Goal: Information Seeking & Learning: Learn about a topic

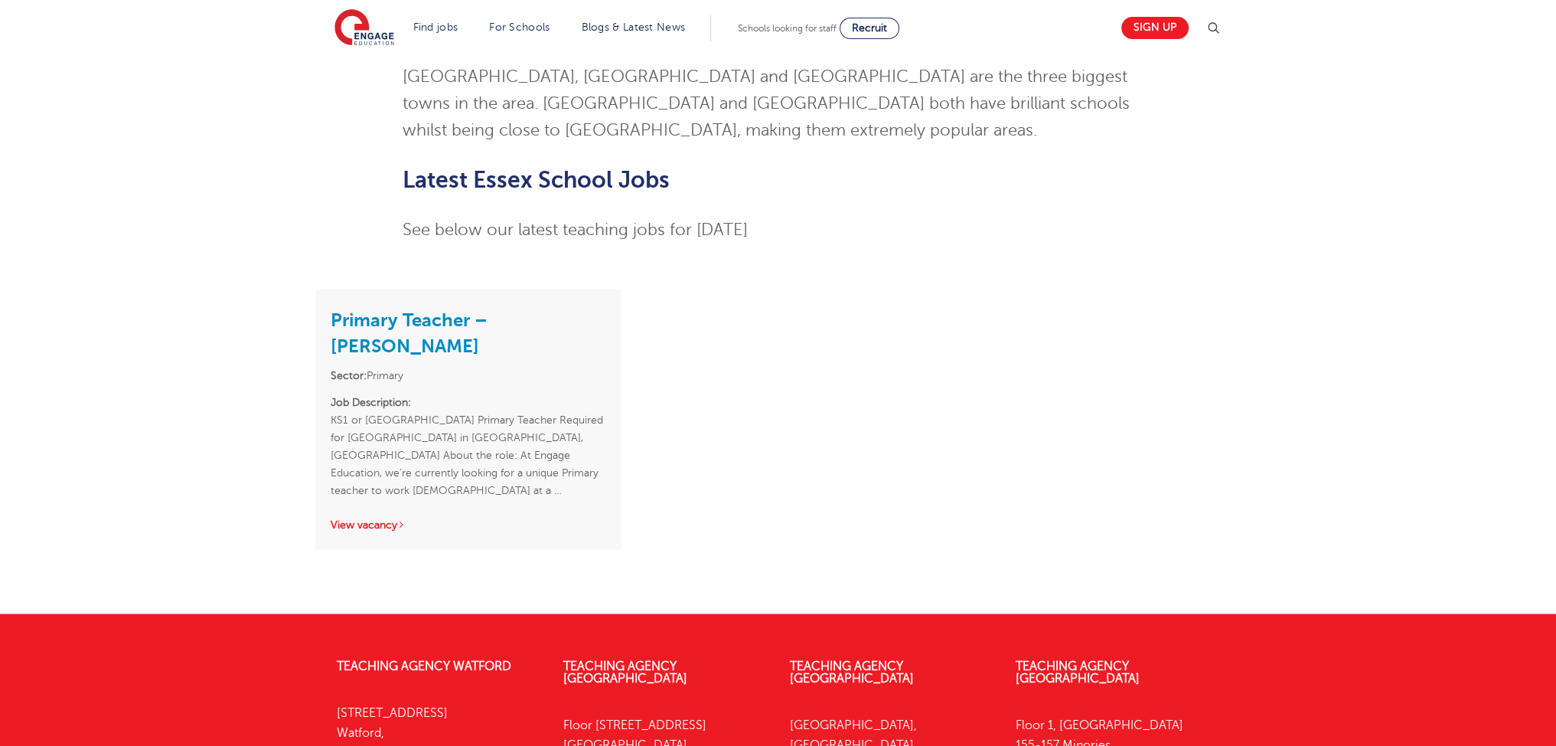
scroll to position [3763, 0]
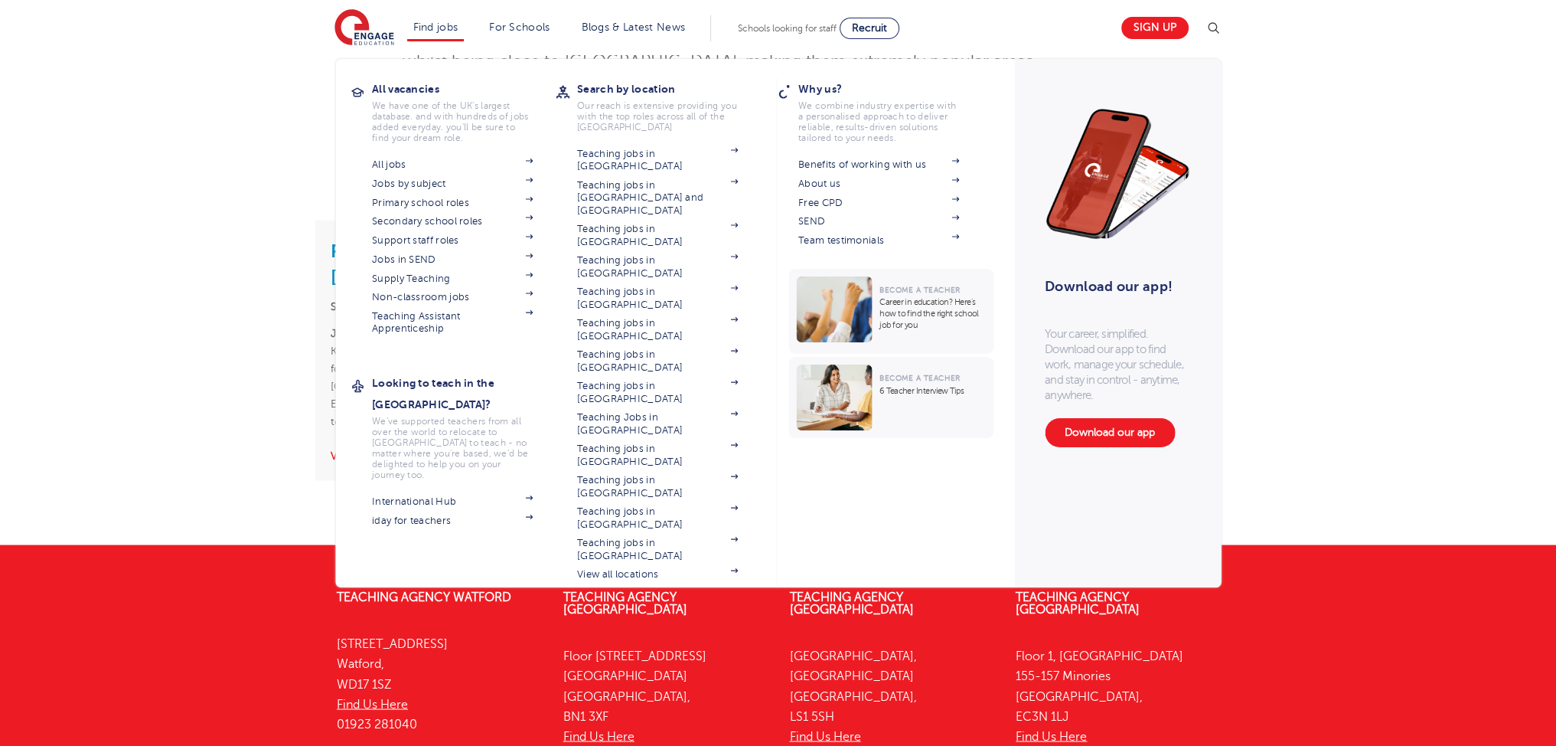
click at [443, 38] on li "Find jobs All vacancies We have one of the UK's largest database. and with hund…" at bounding box center [435, 28] width 57 height 26
click at [408, 263] on link "Jobs in SEND" at bounding box center [452, 259] width 161 height 12
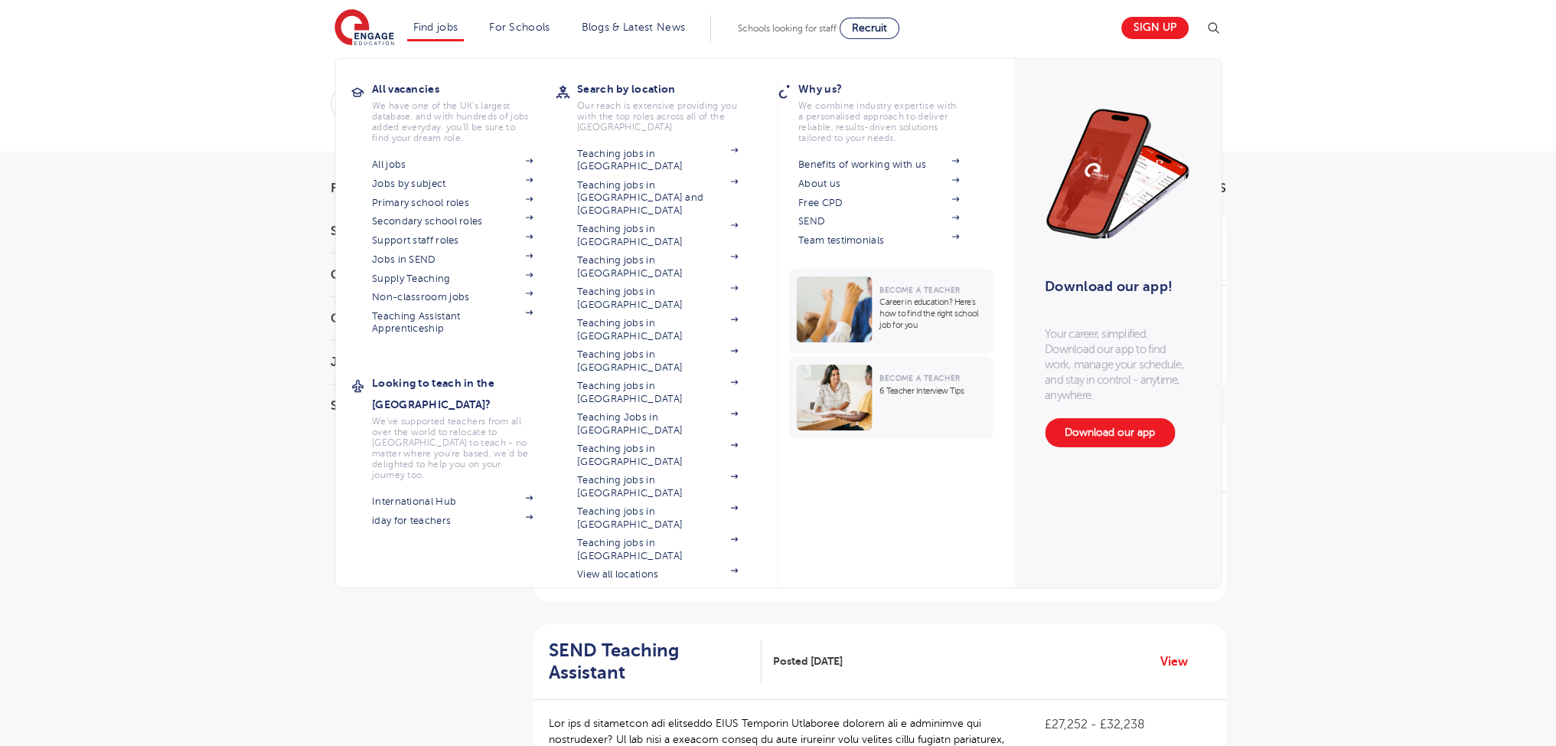
click at [449, 34] on li "Find jobs All vacancies We have one of the UK's largest database. and with hund…" at bounding box center [435, 28] width 57 height 26
click at [438, 241] on link "Support staff roles" at bounding box center [452, 240] width 161 height 12
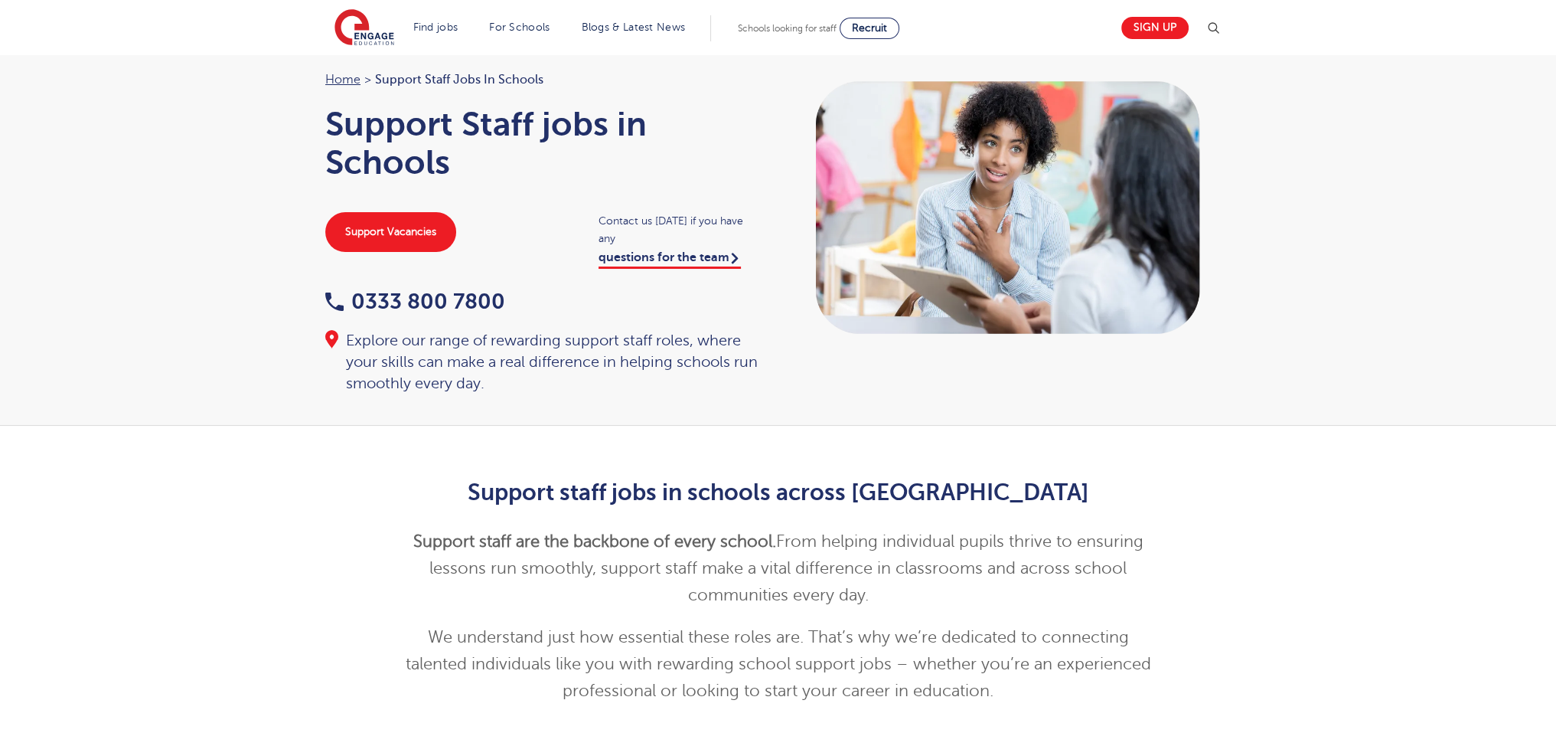
scroll to position [10, 0]
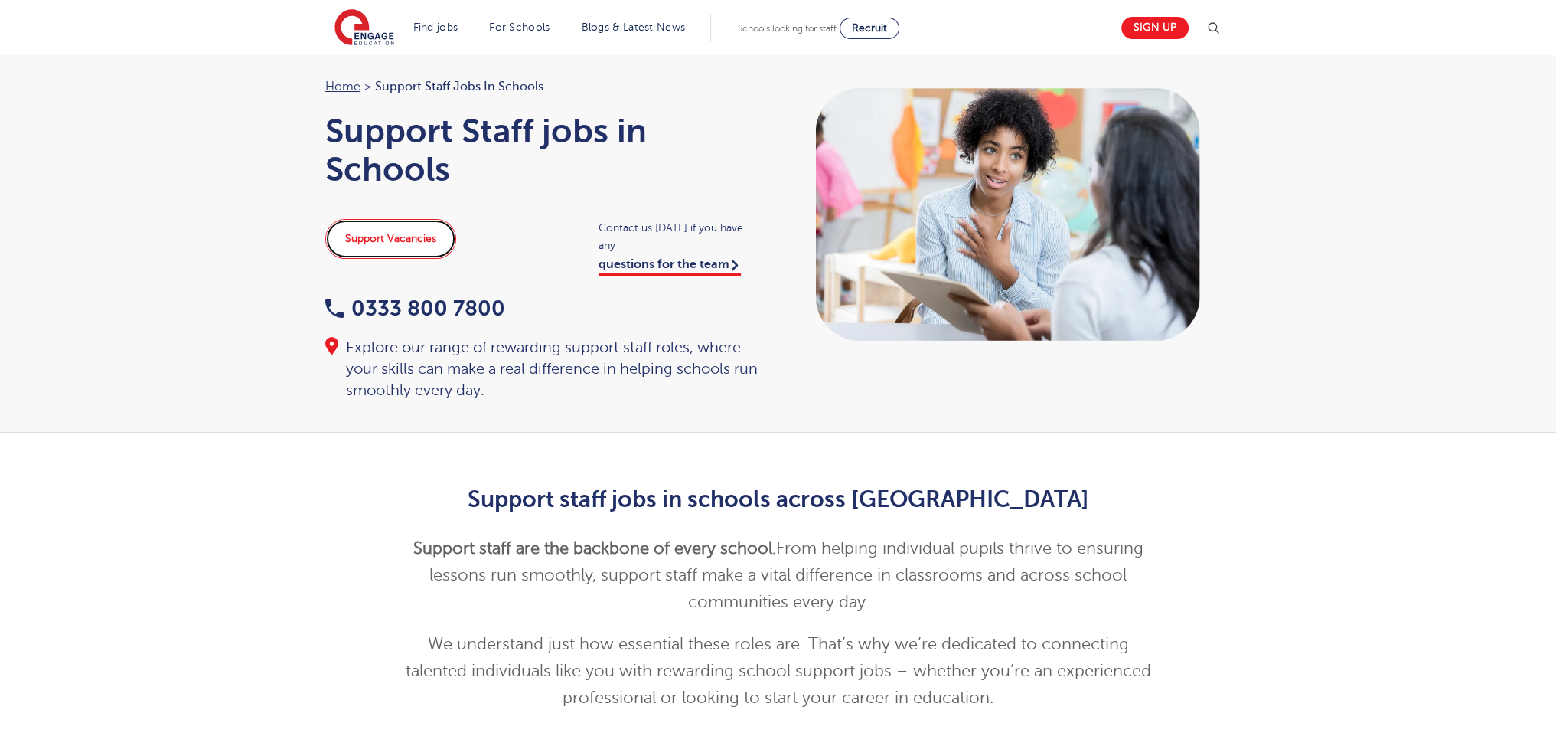
click at [388, 230] on link "Support Vacancies" at bounding box center [390, 239] width 131 height 40
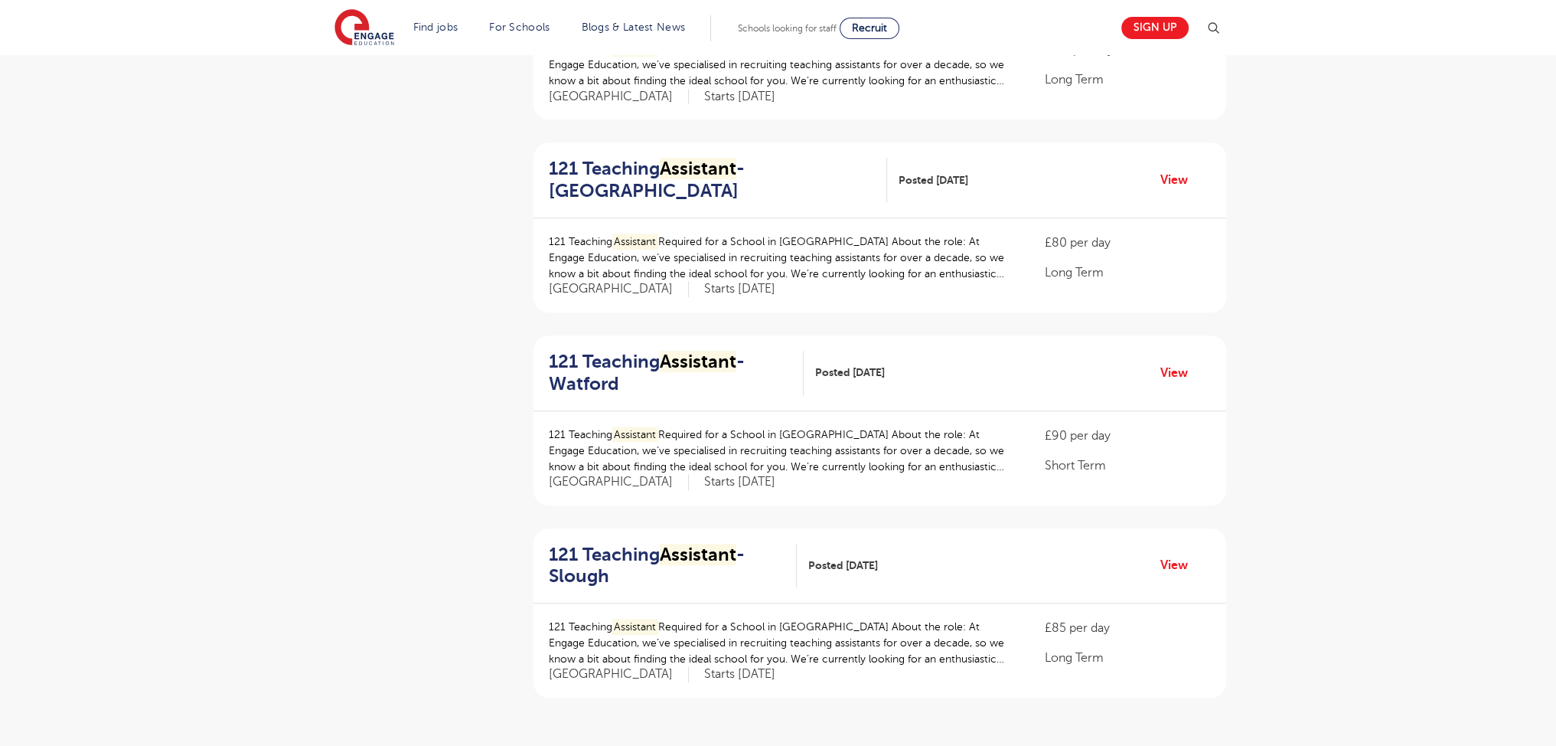
scroll to position [1455, 0]
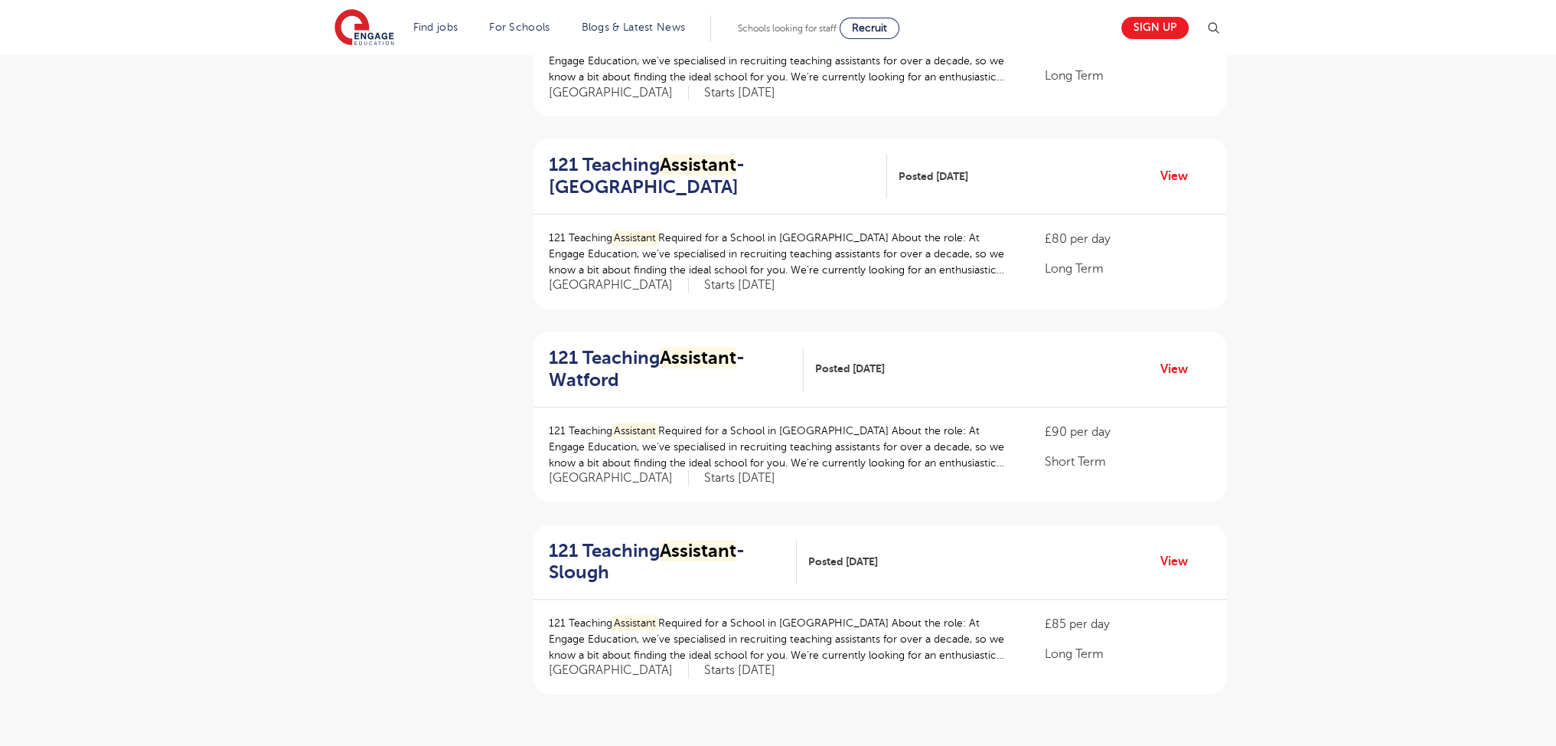
drag, startPoint x: 625, startPoint y: 157, endPoint x: 1386, endPoint y: 315, distance: 777.0
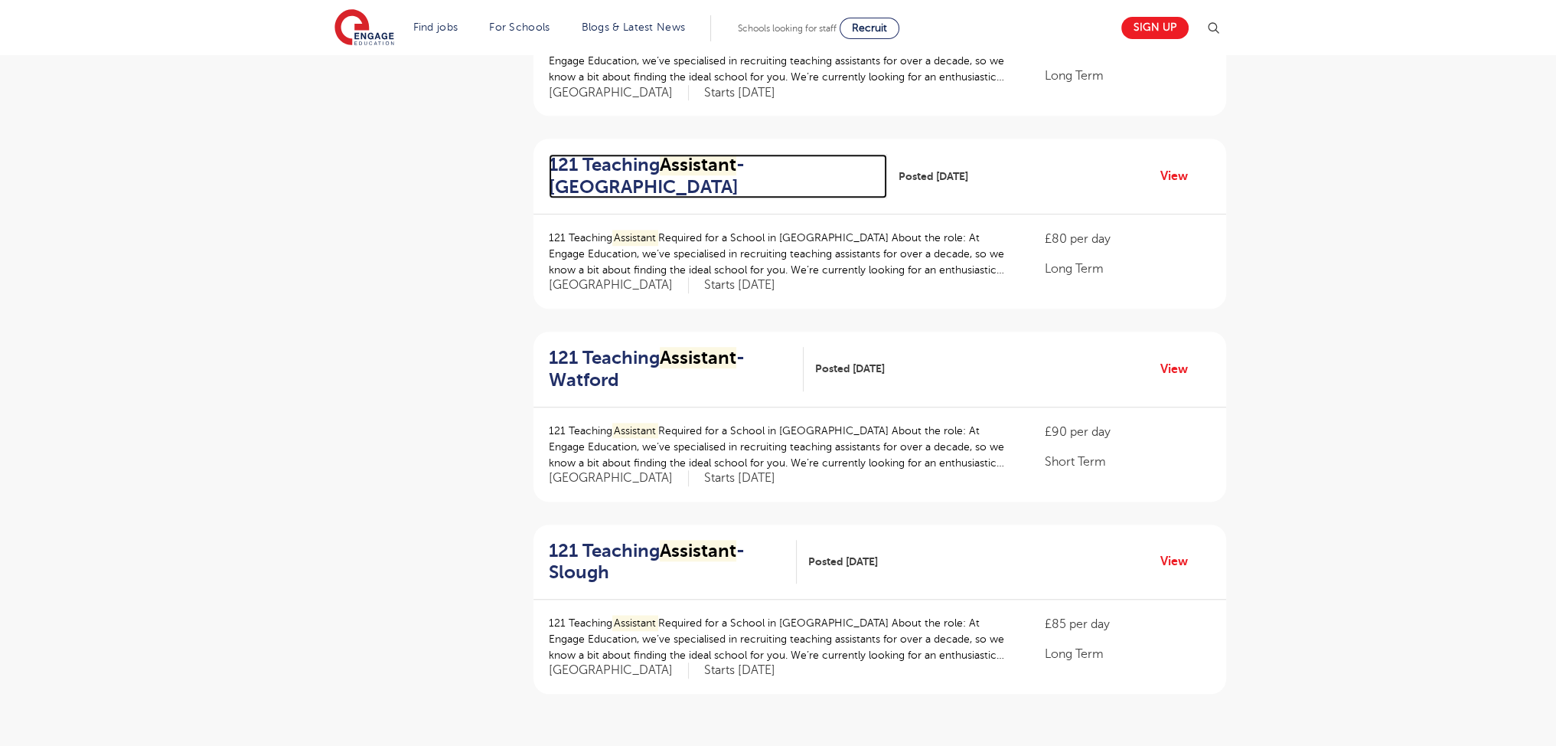
click at [586, 185] on h2 "121 Teaching Assistant - Redbridge" at bounding box center [712, 176] width 326 height 44
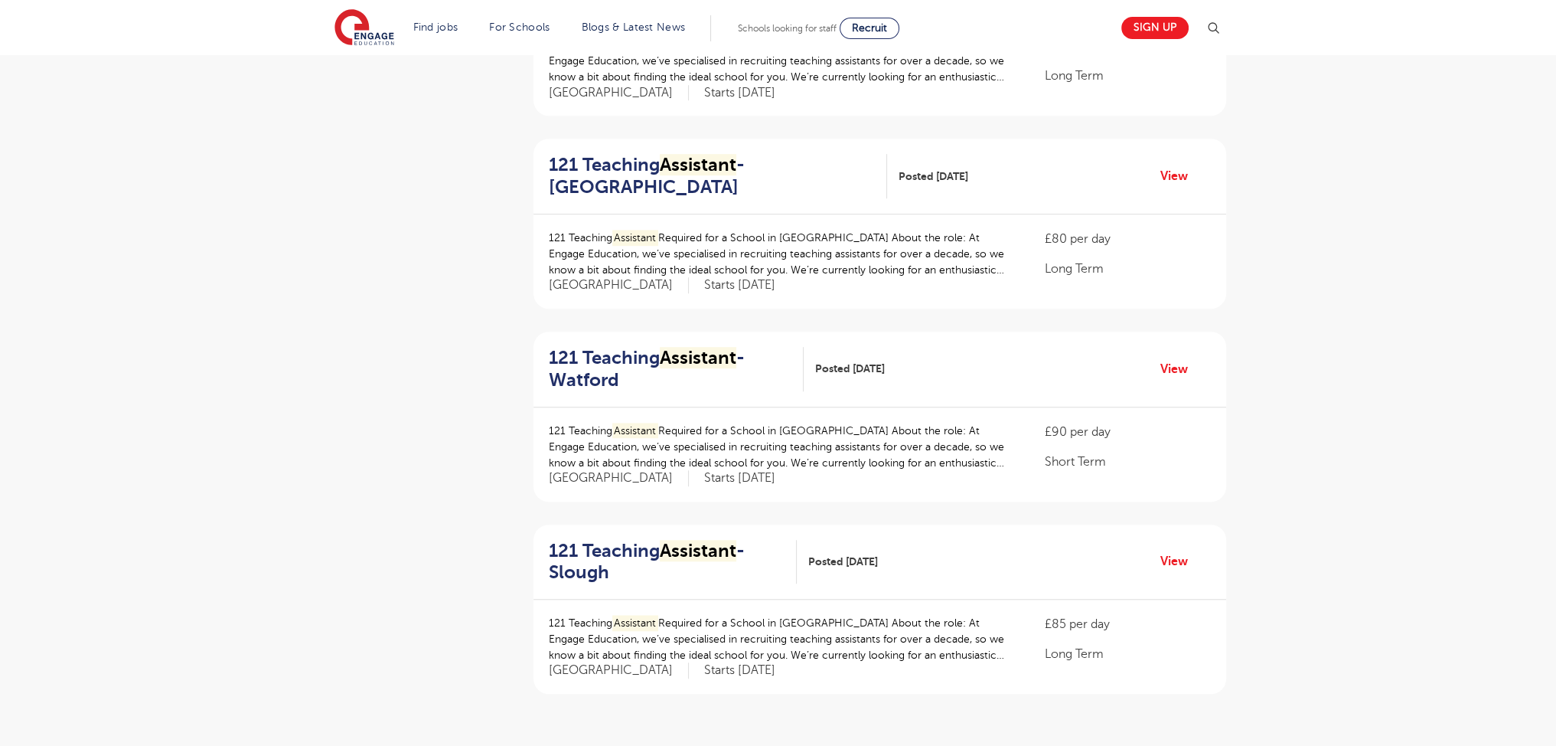
scroll to position [1960, 0]
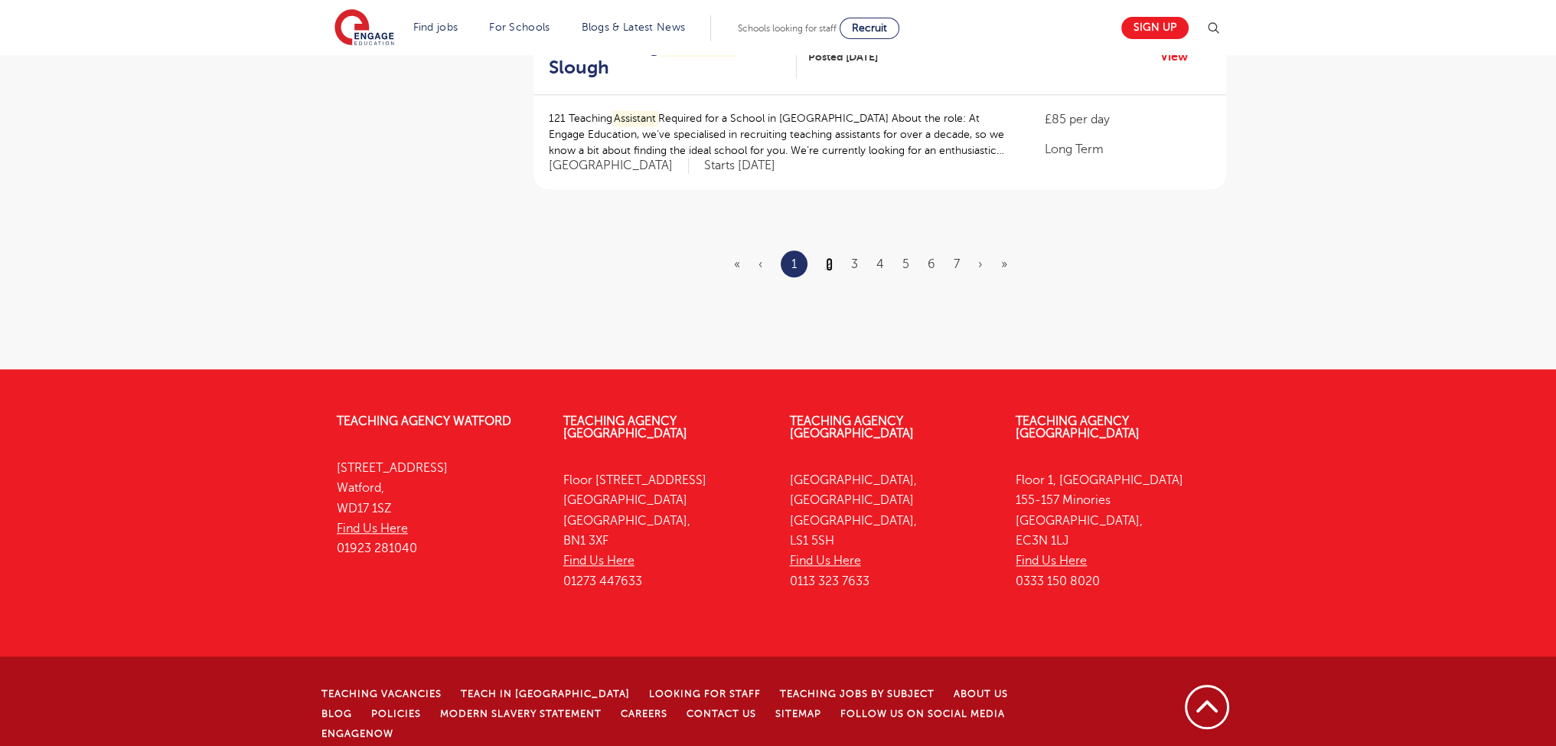
click at [830, 267] on link "2" at bounding box center [829, 264] width 7 height 14
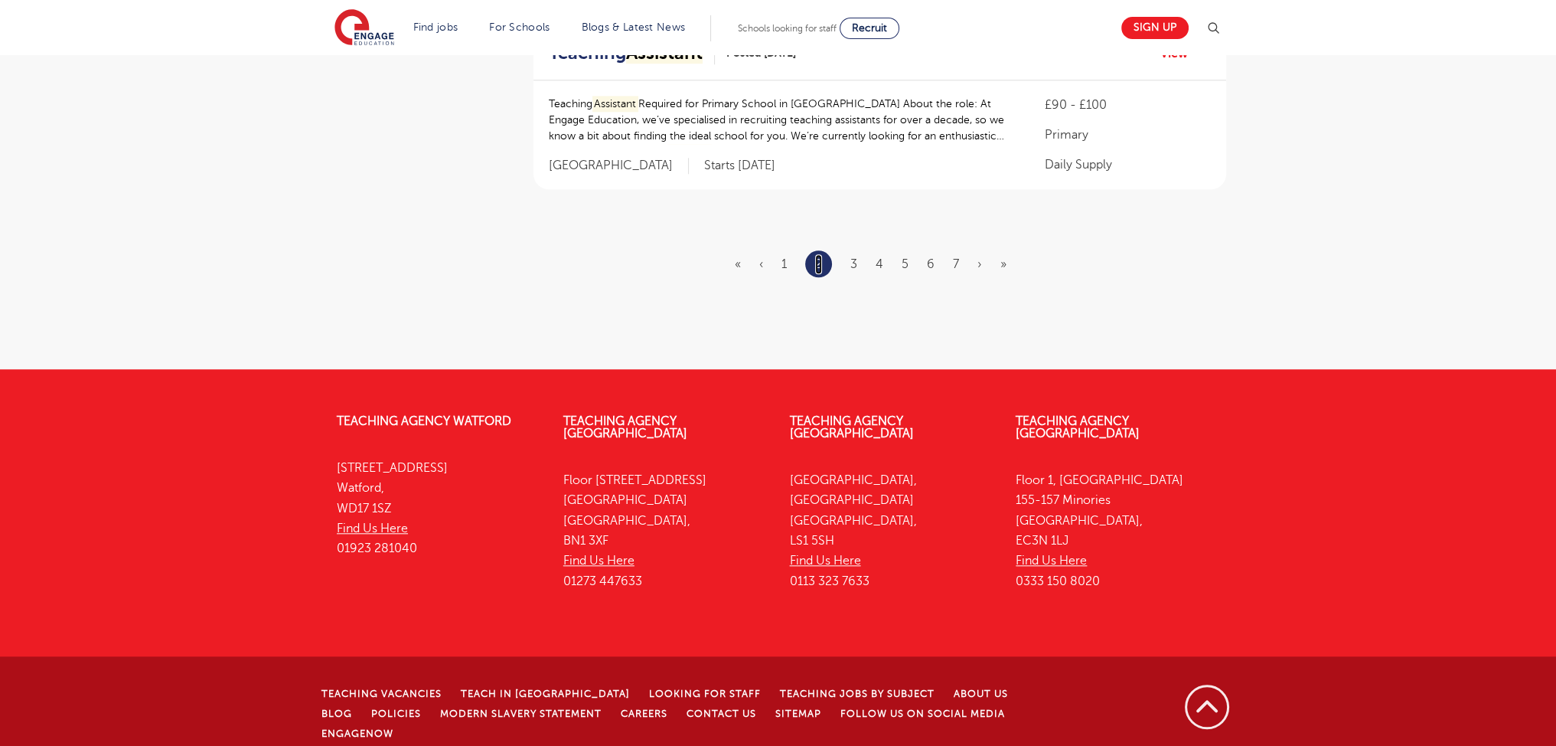
scroll to position [0, 0]
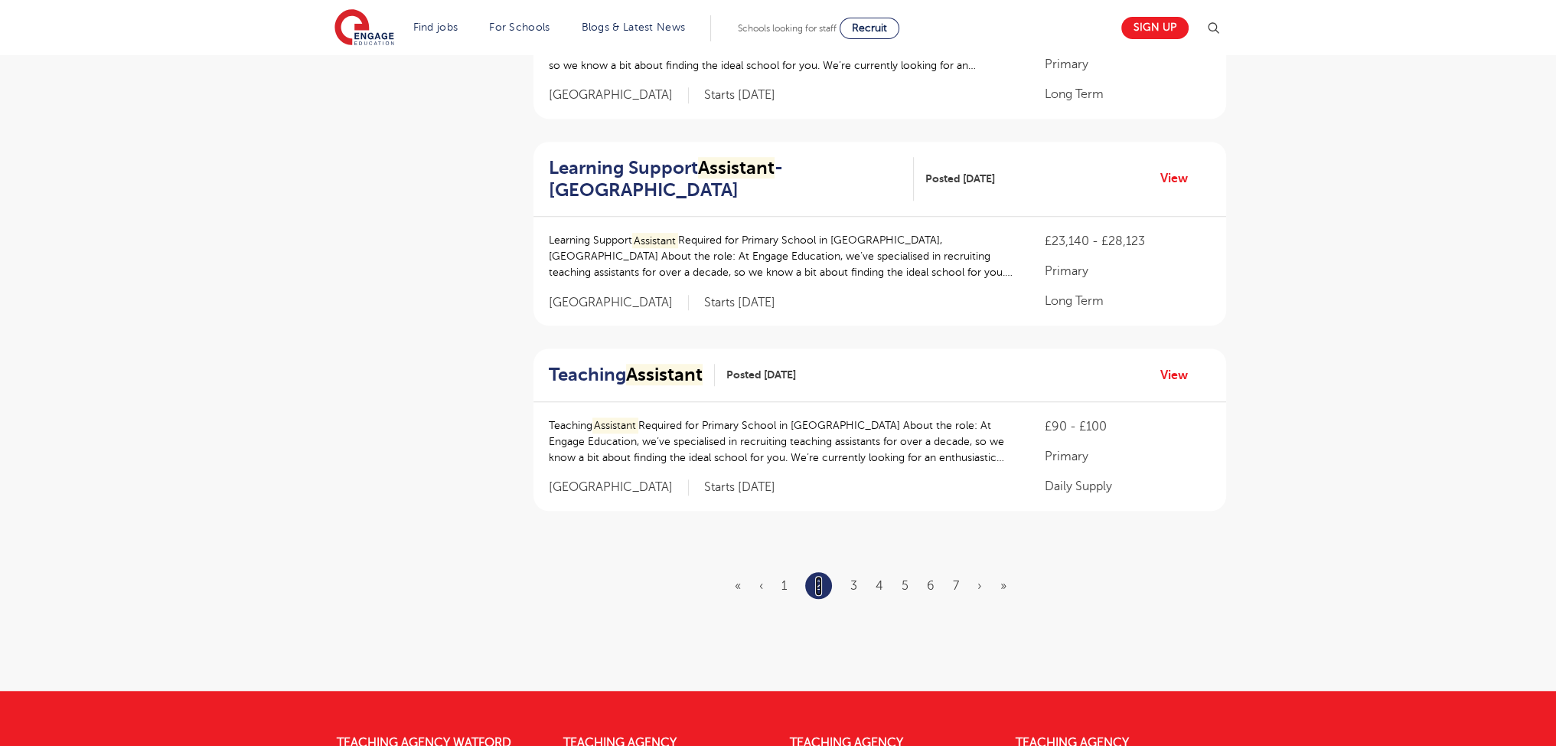
scroll to position [1960, 0]
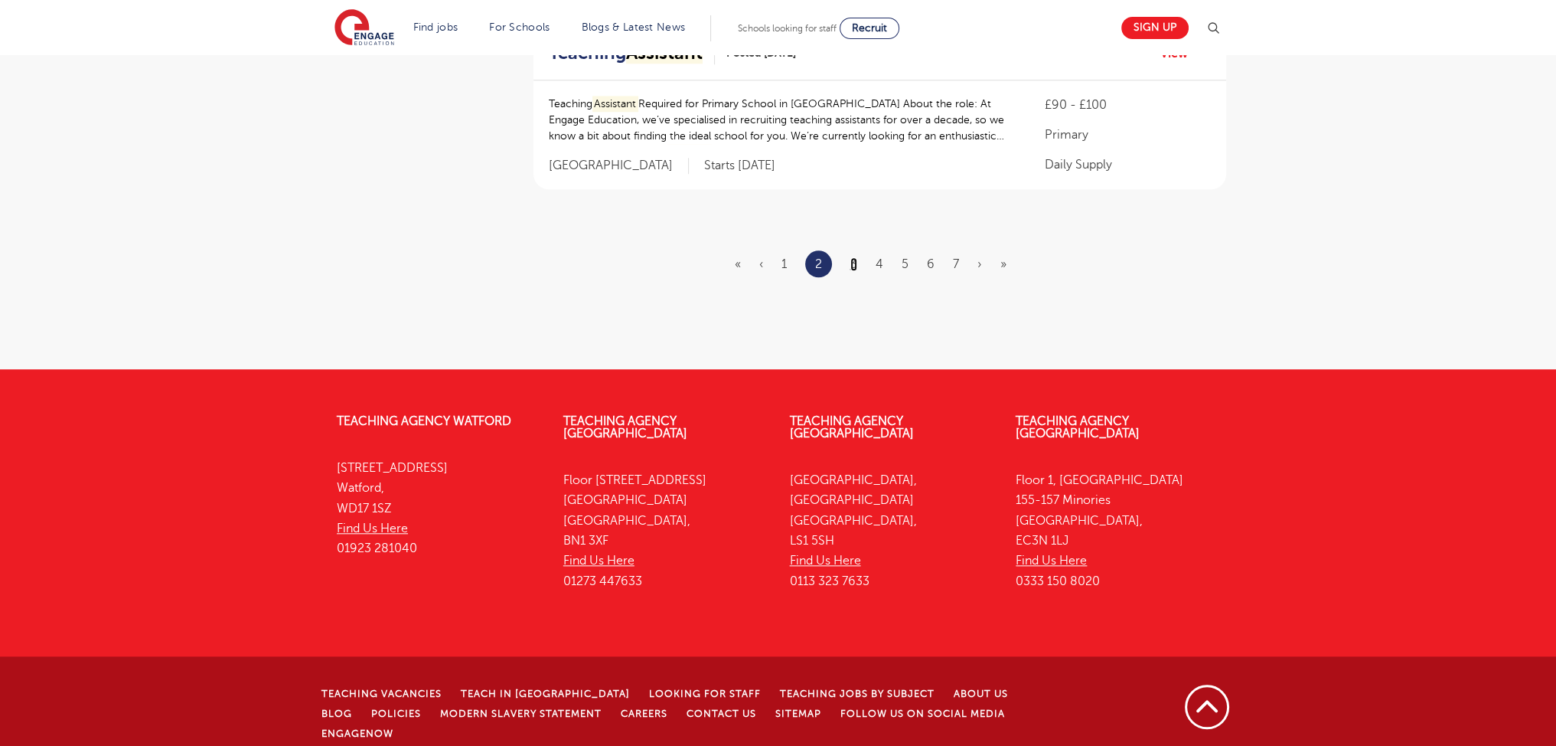
click at [853, 259] on link "3" at bounding box center [853, 264] width 7 height 14
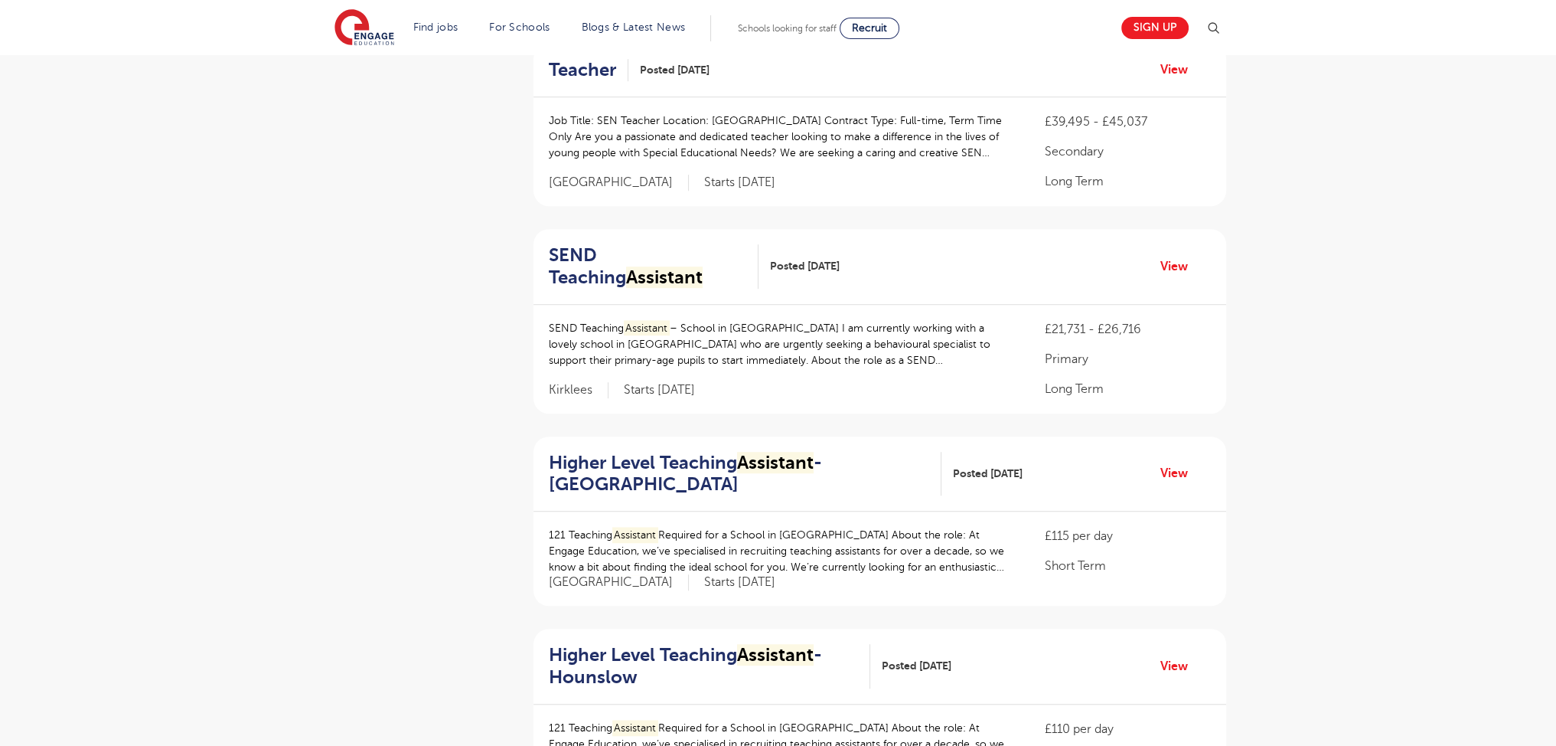
scroll to position [1952, 0]
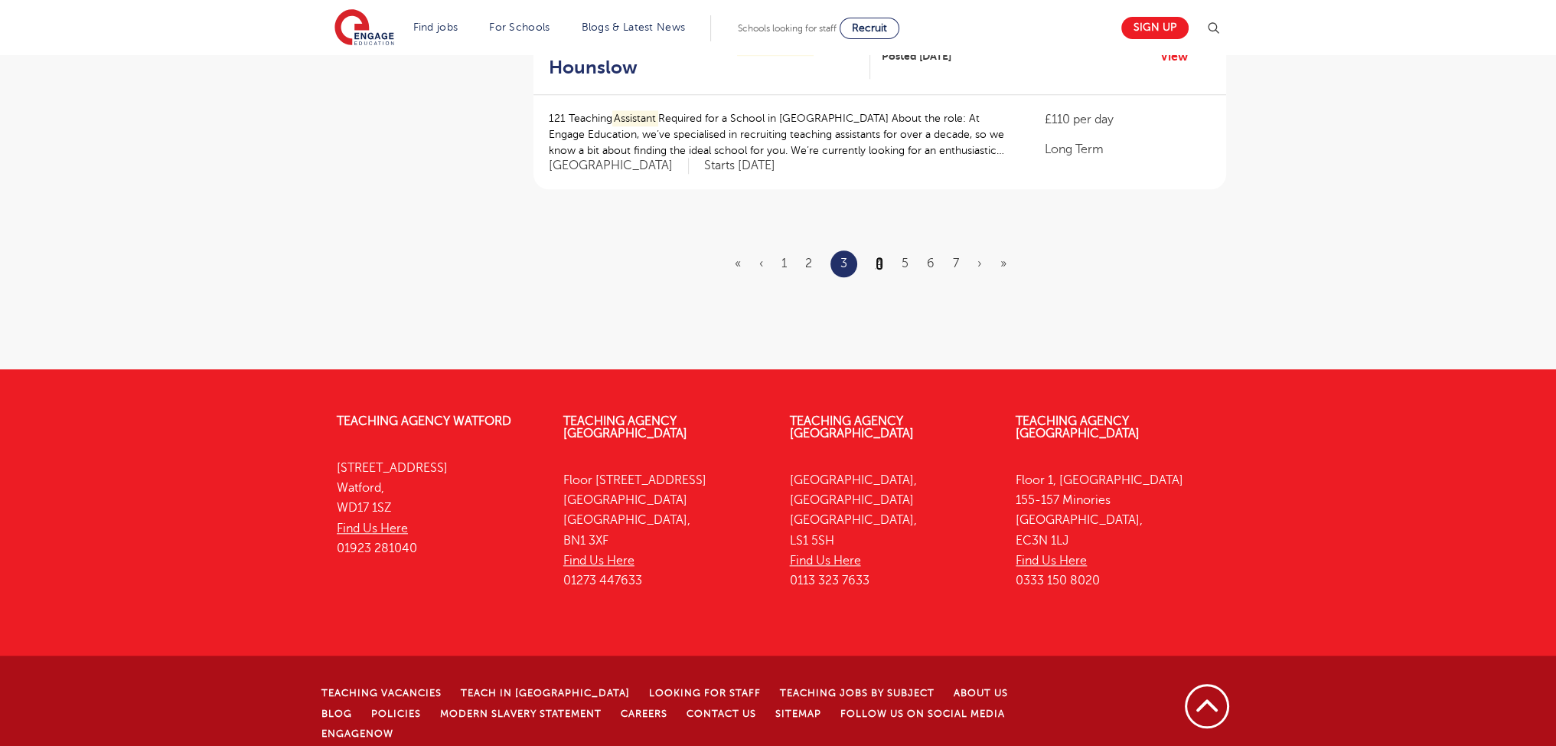
click at [877, 263] on link "4" at bounding box center [880, 263] width 8 height 14
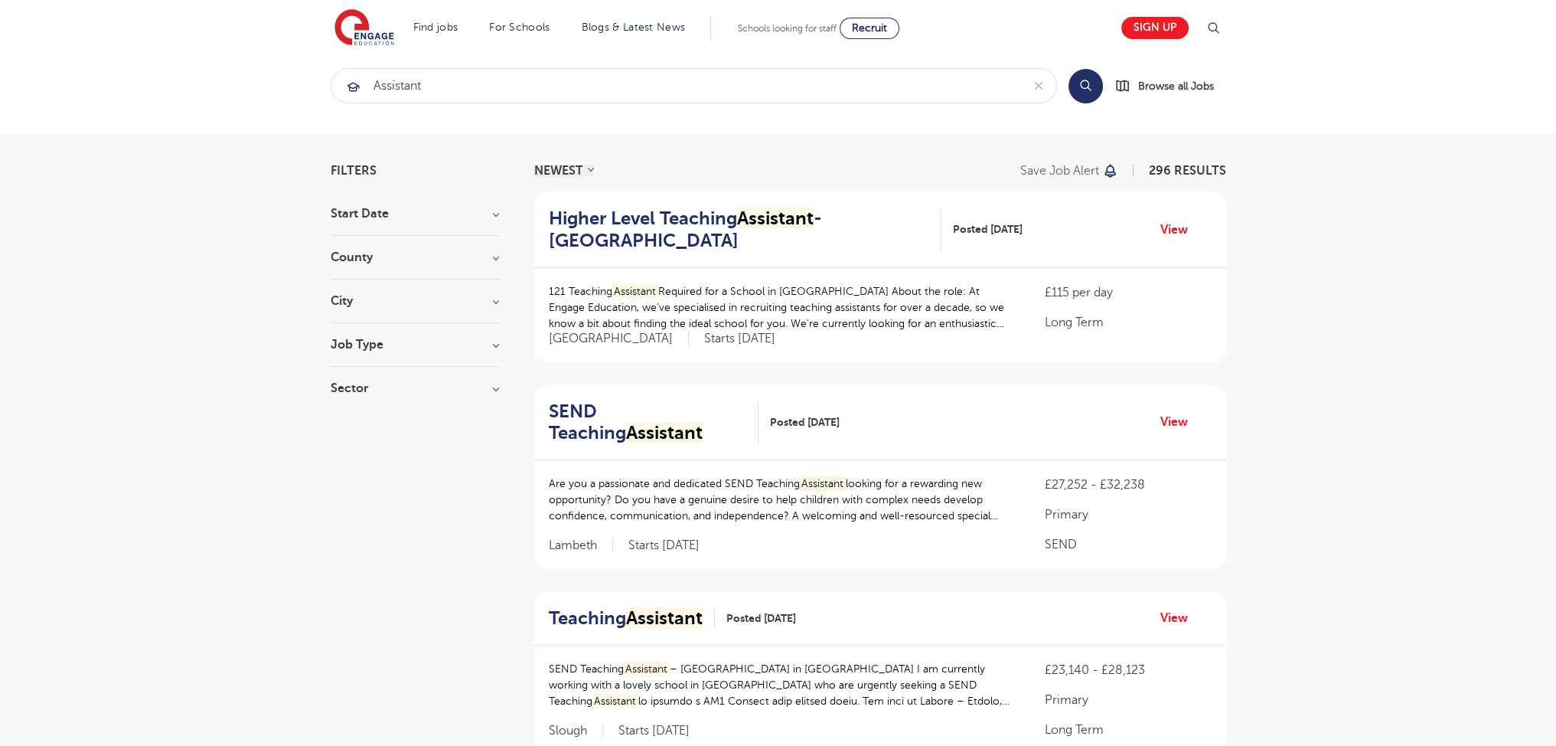
scroll to position [1919, 0]
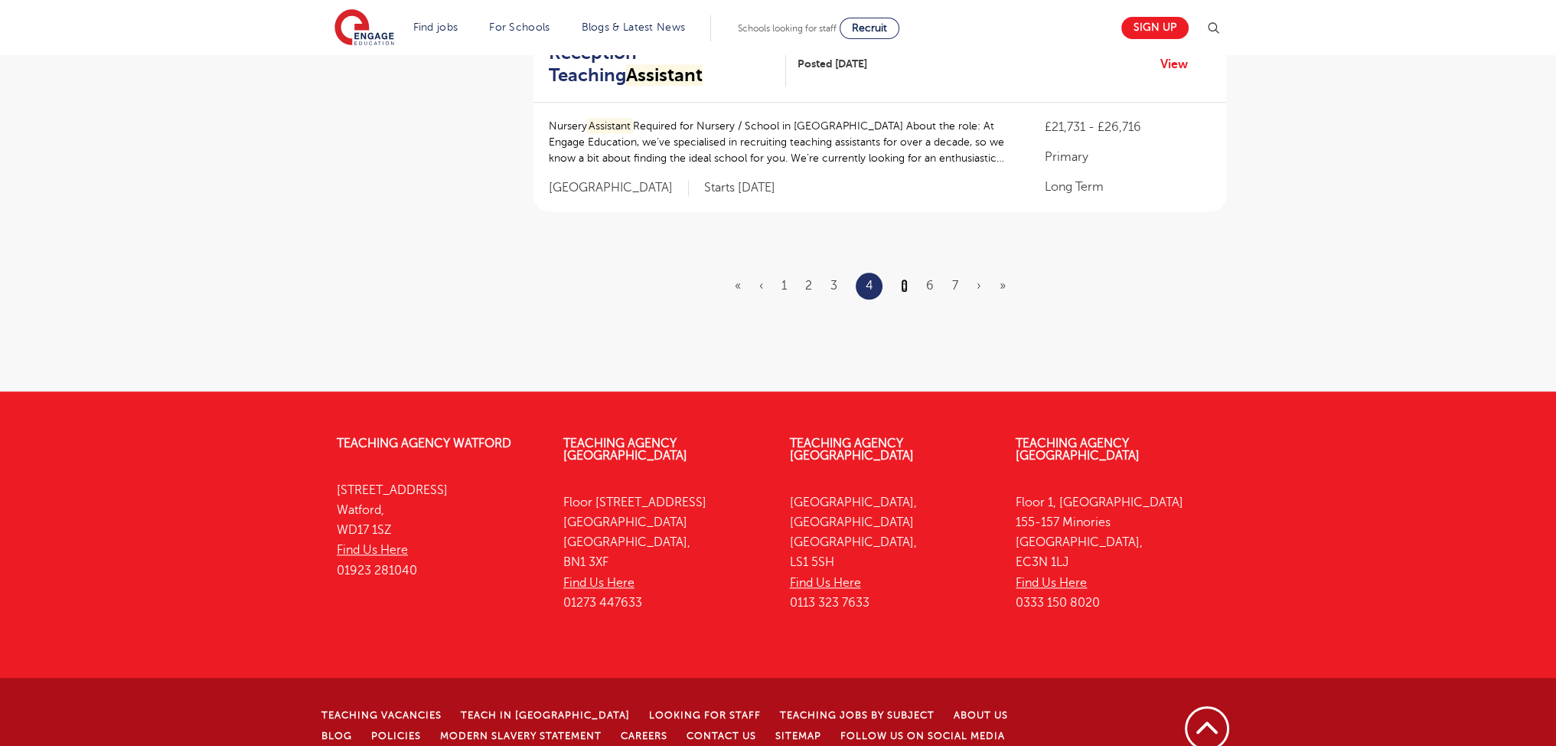
click at [908, 279] on link "5" at bounding box center [904, 286] width 7 height 14
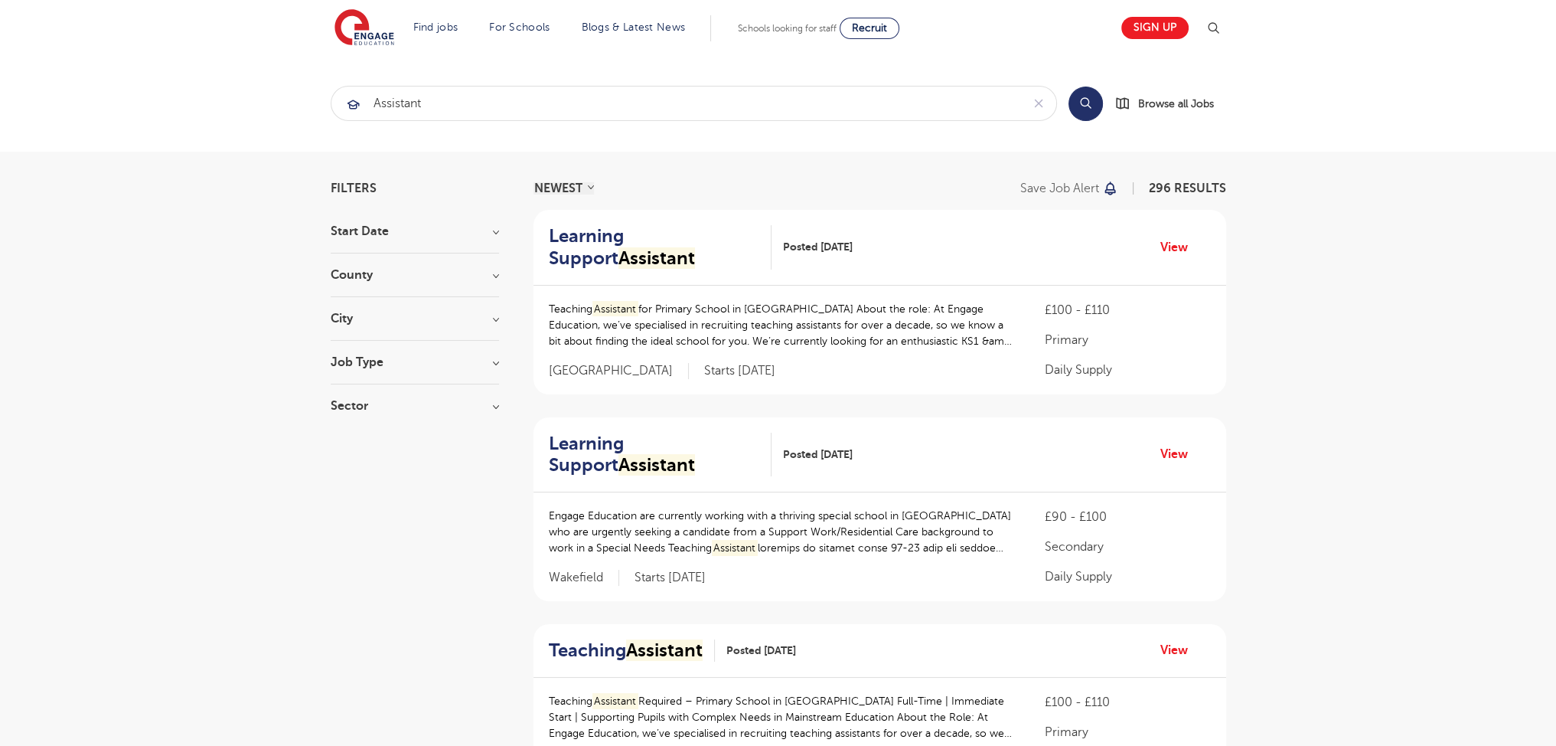
scroll to position [1966, 0]
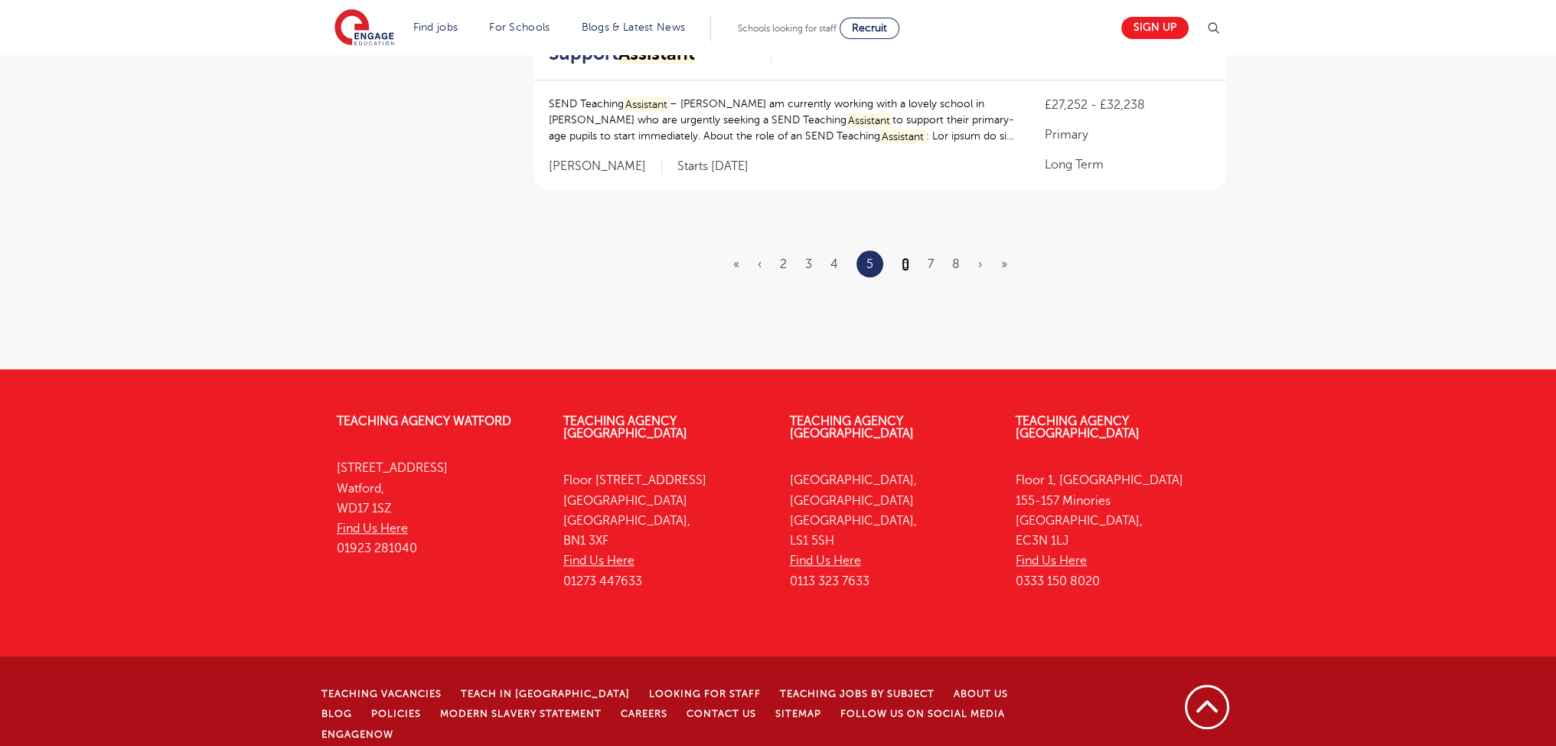
click at [902, 258] on link "6" at bounding box center [906, 264] width 8 height 14
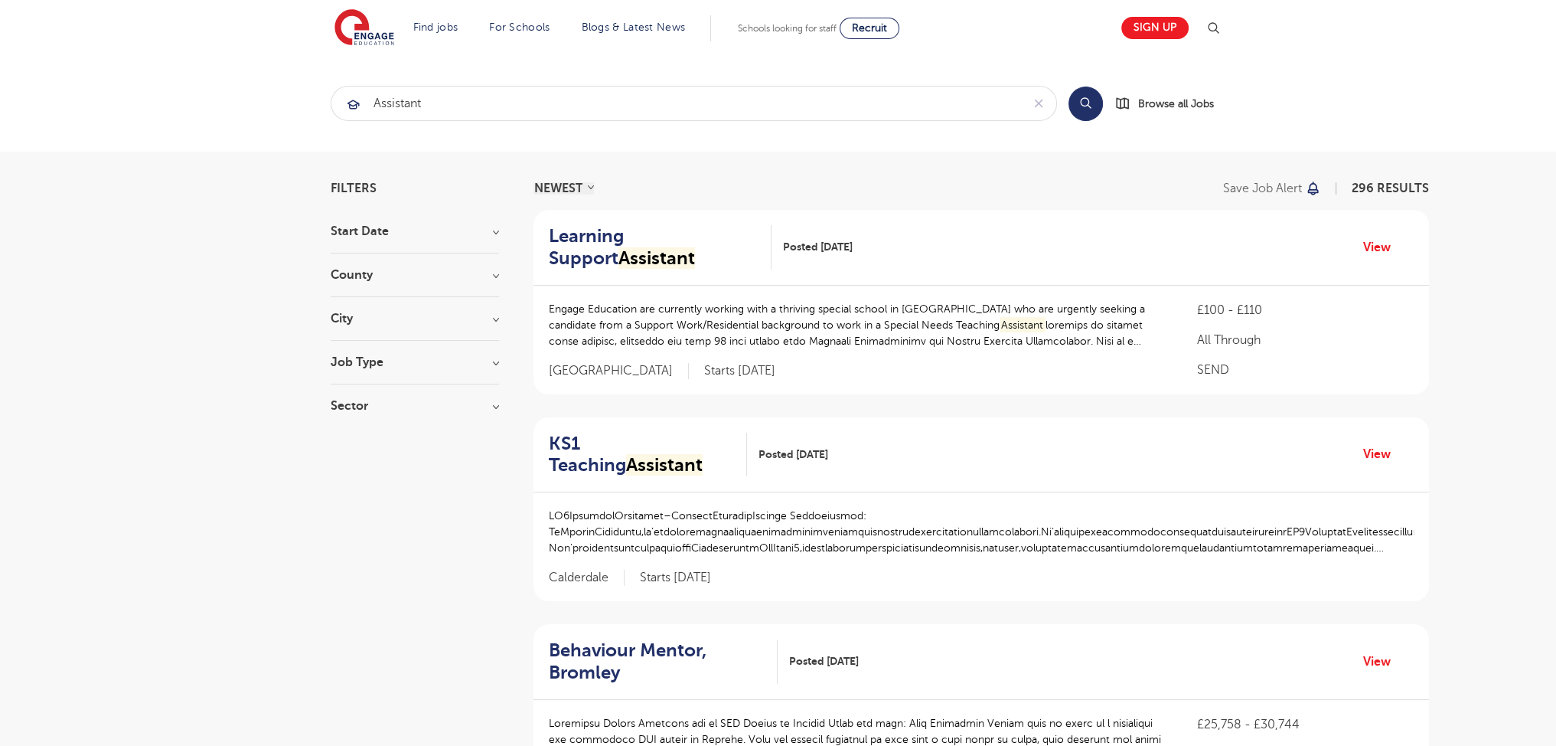
scroll to position [2002, 0]
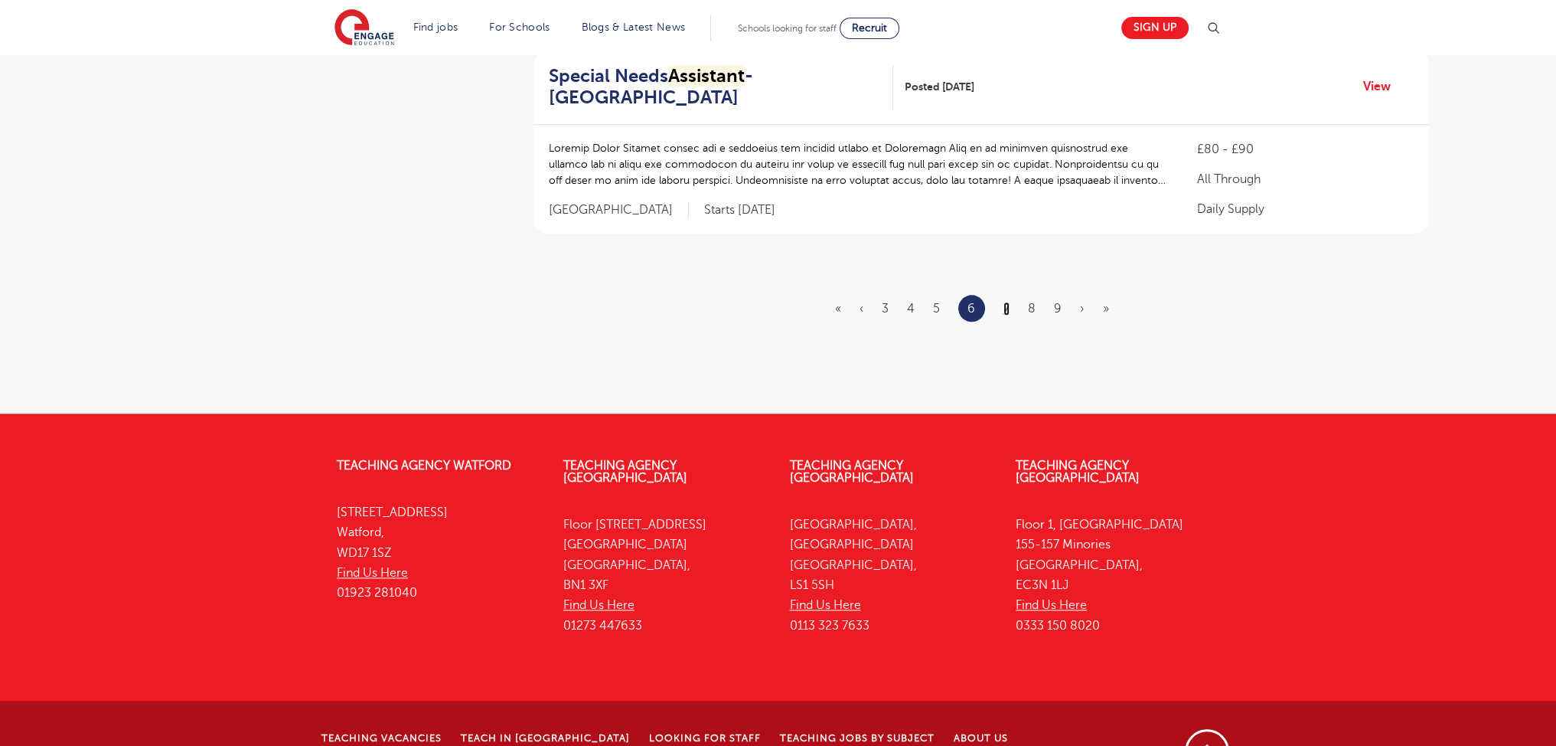
click at [1006, 302] on link "7" at bounding box center [1007, 309] width 6 height 14
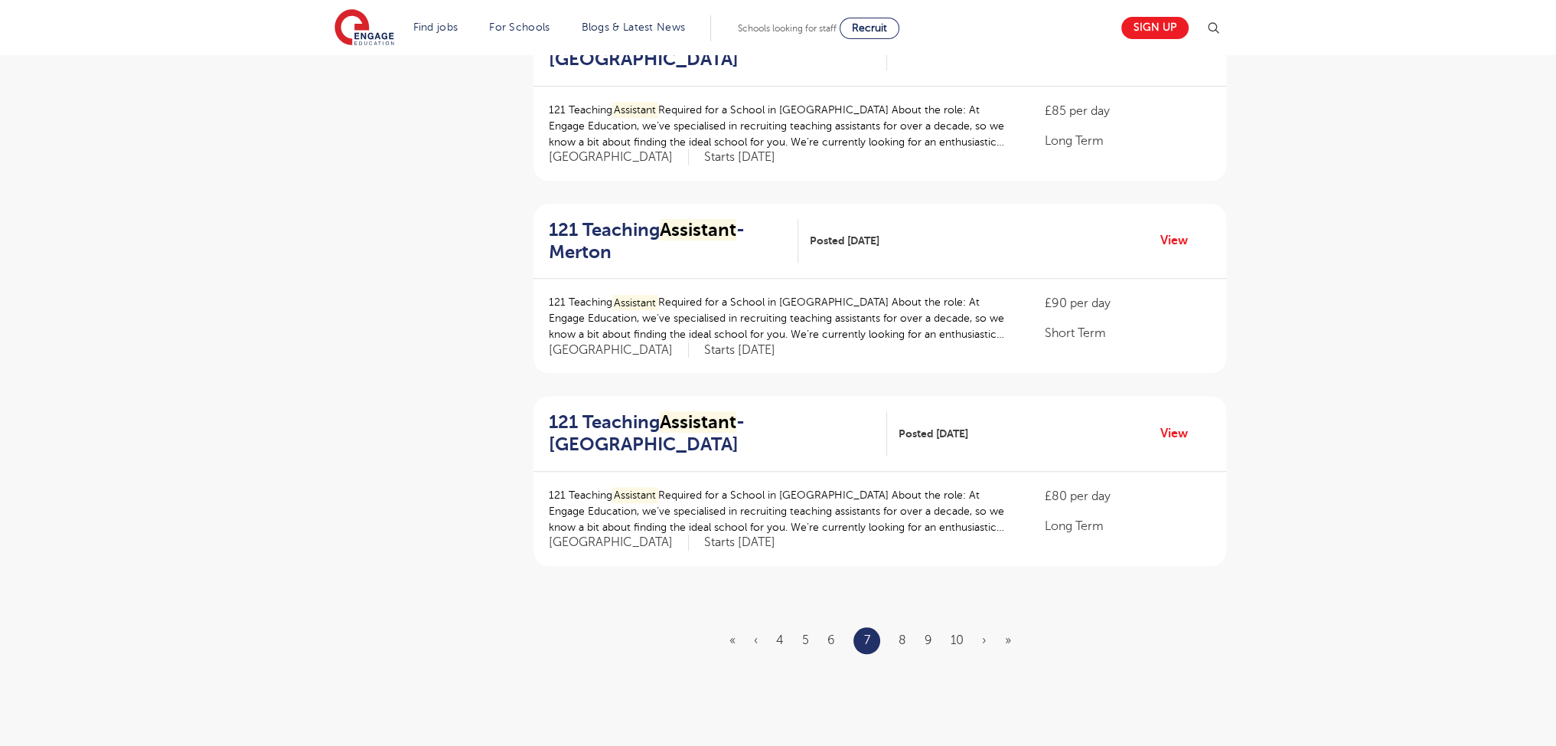
scroll to position [1944, 0]
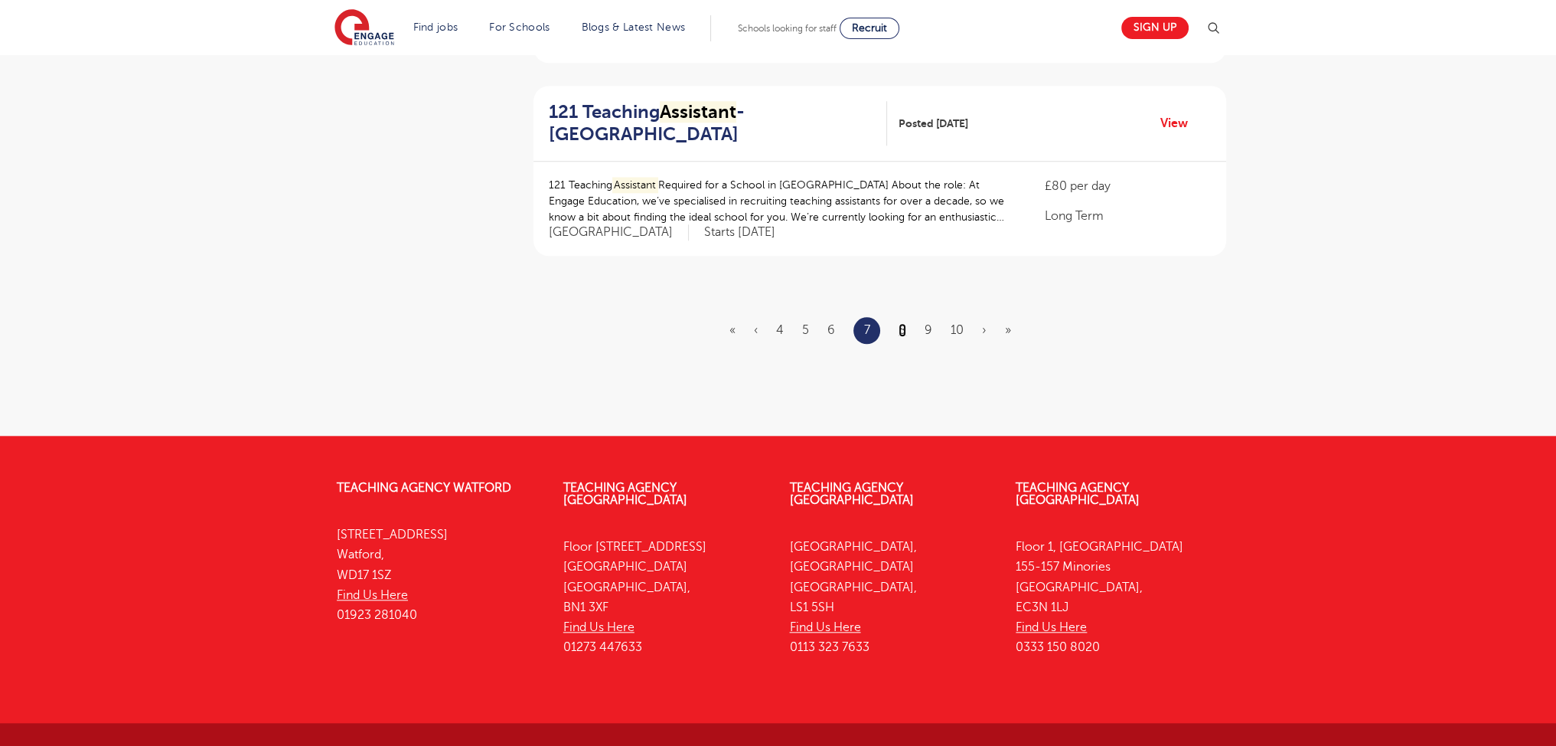
click at [902, 323] on link "8" at bounding box center [903, 330] width 8 height 14
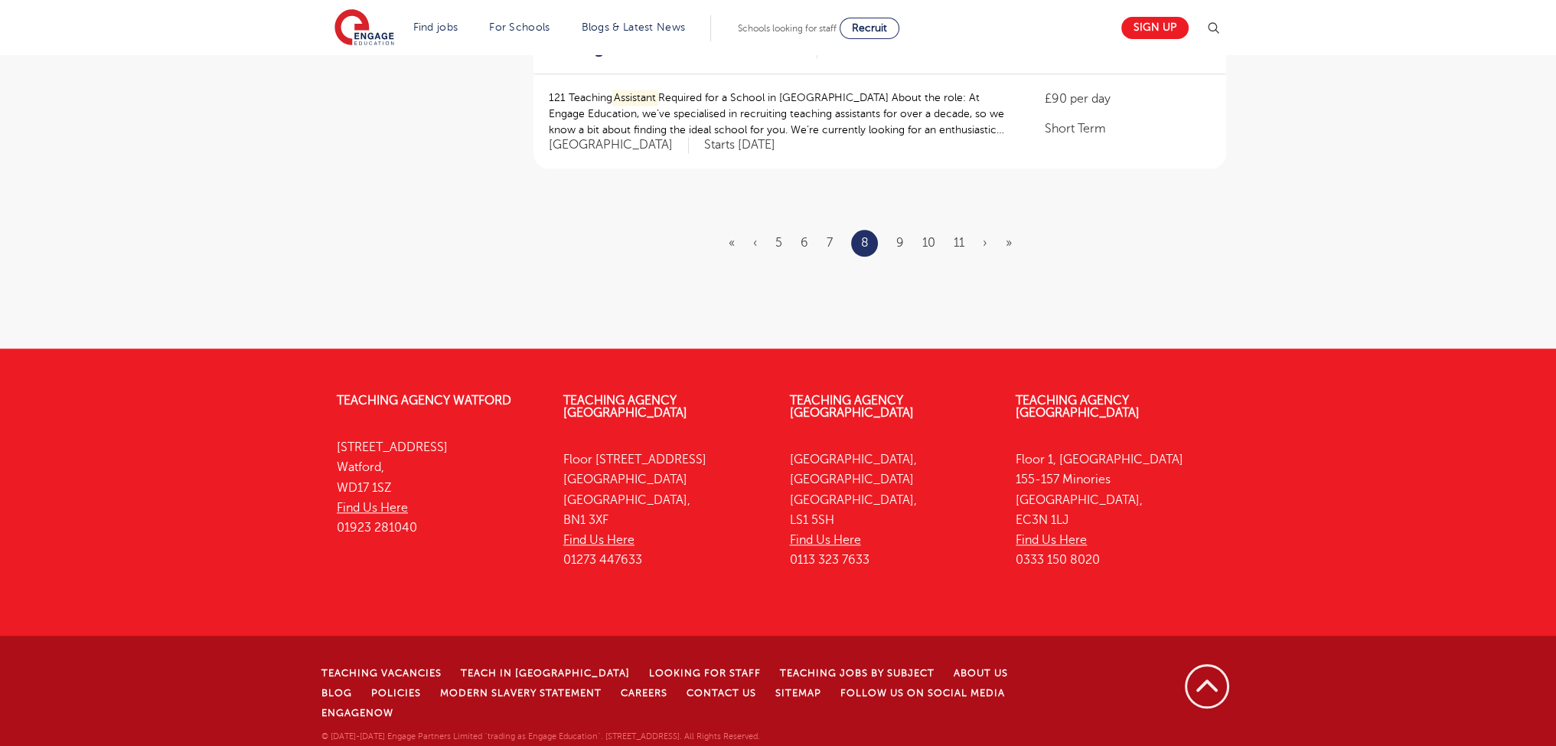
scroll to position [0, 0]
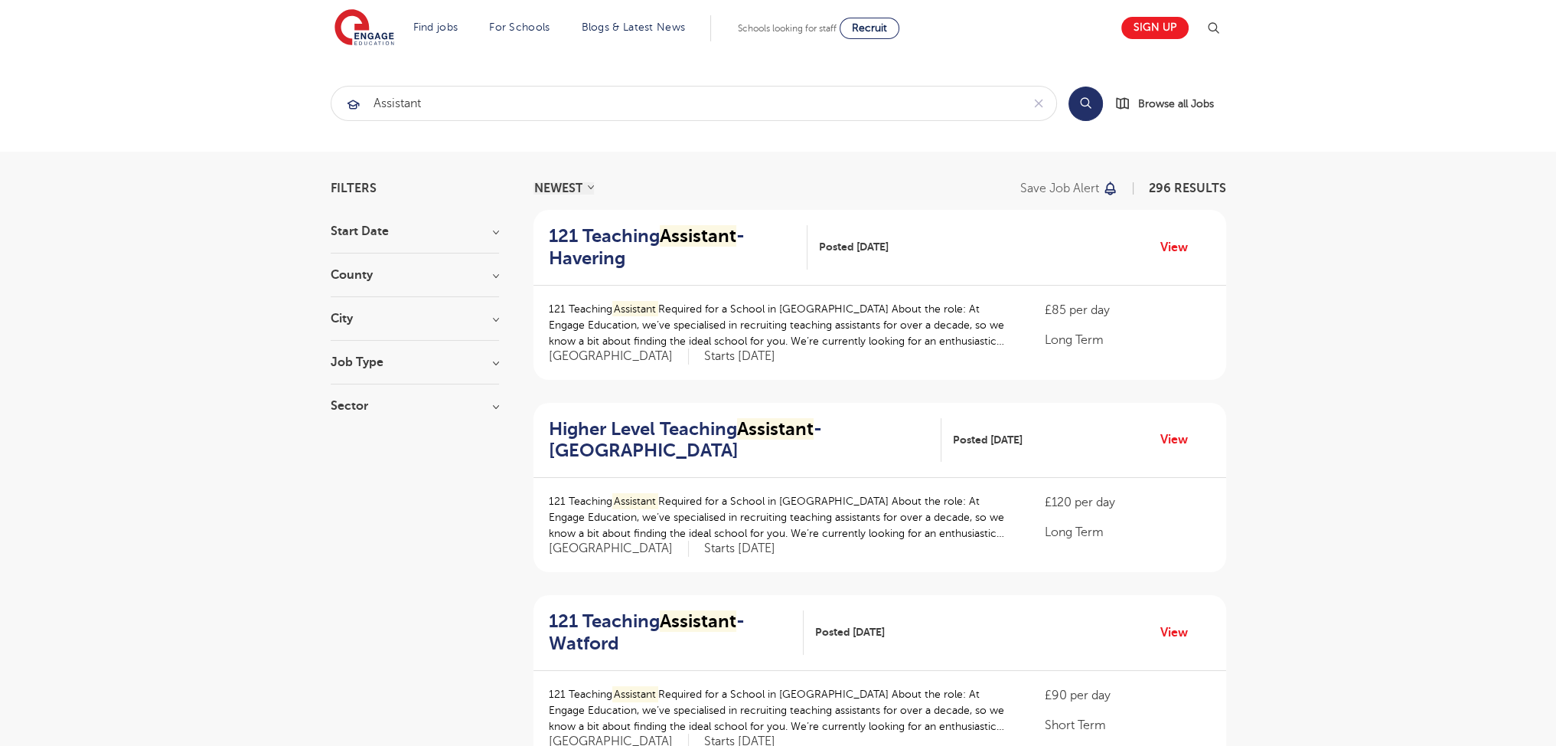
scroll to position [1924, 0]
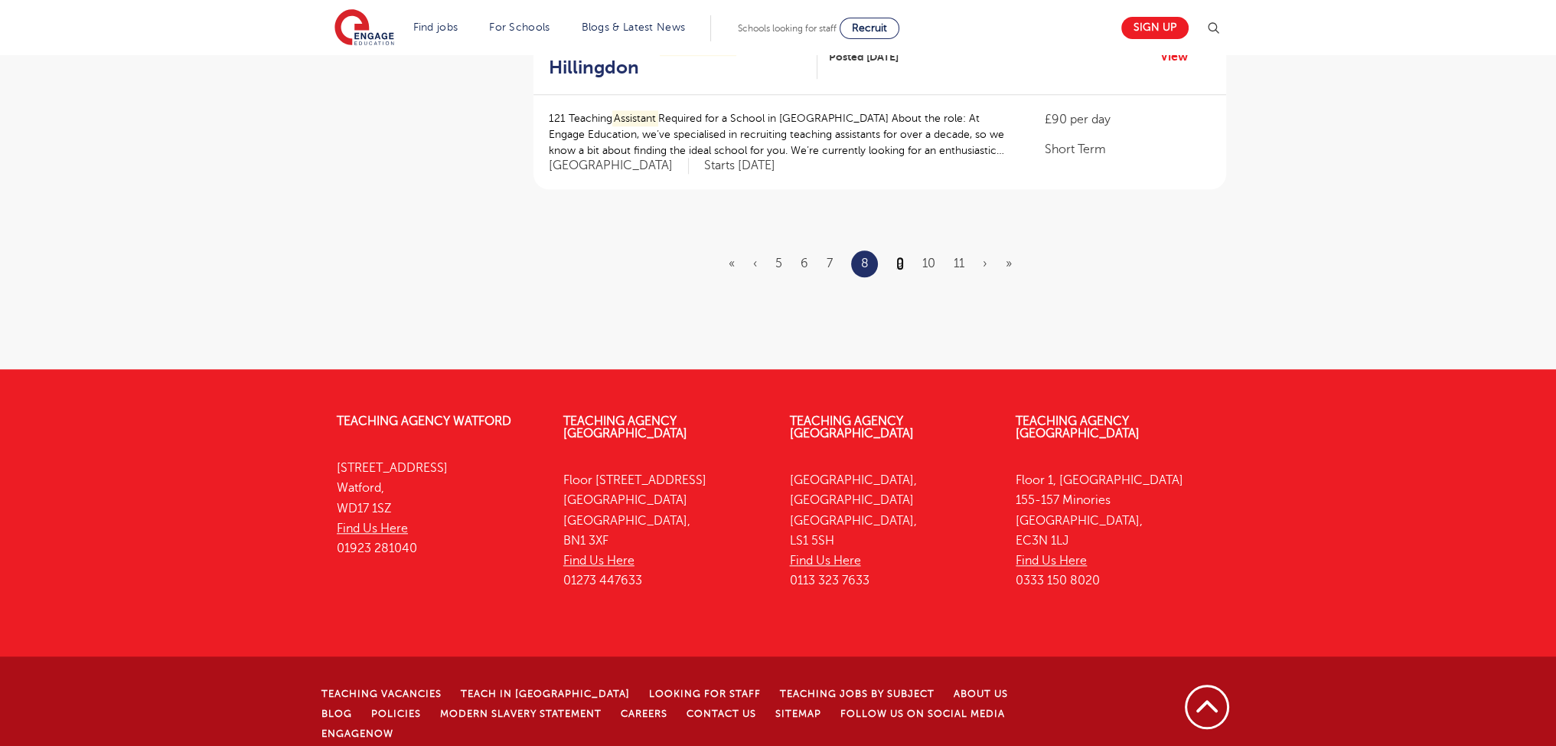
click at [903, 264] on link "9" at bounding box center [900, 263] width 8 height 14
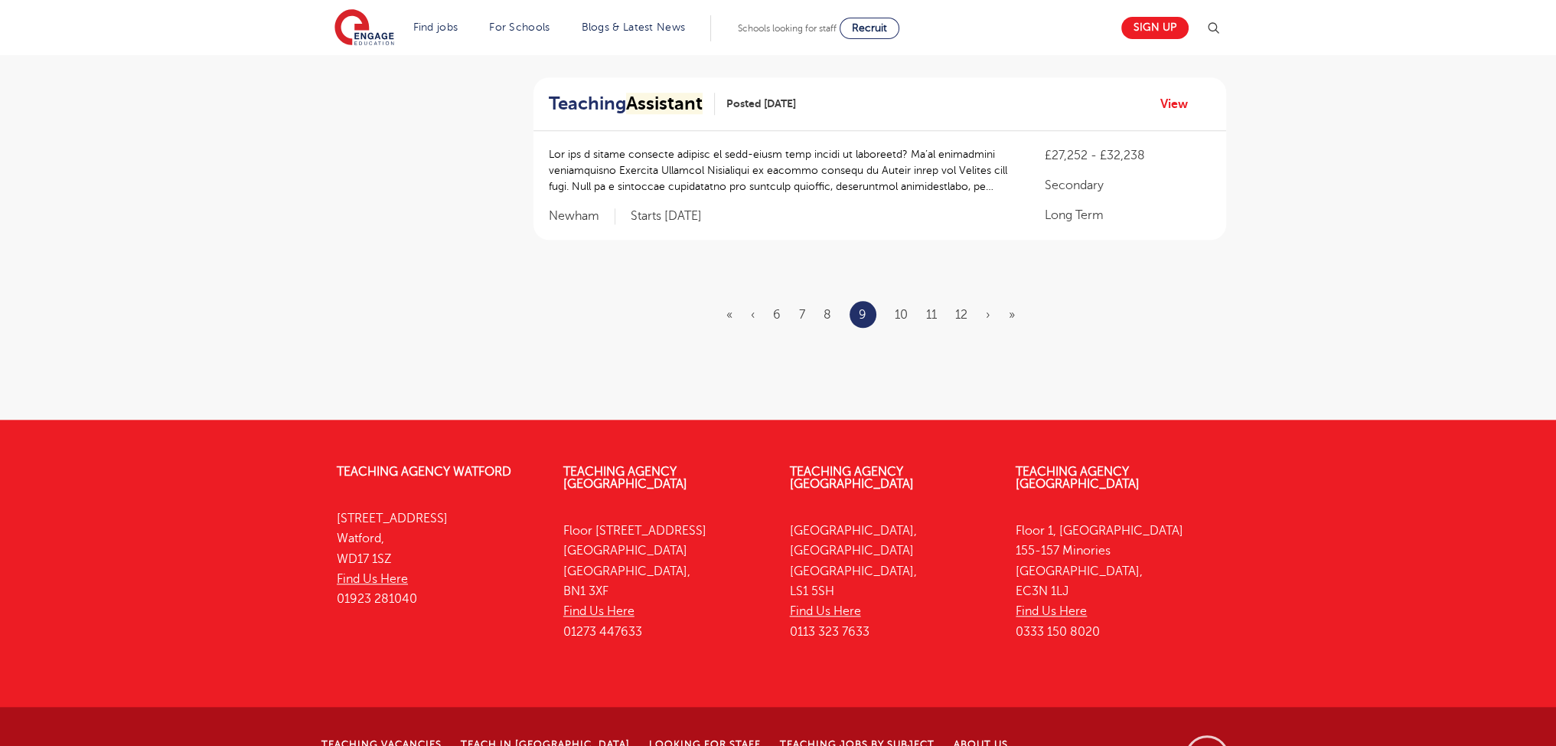
scroll to position [0, 0]
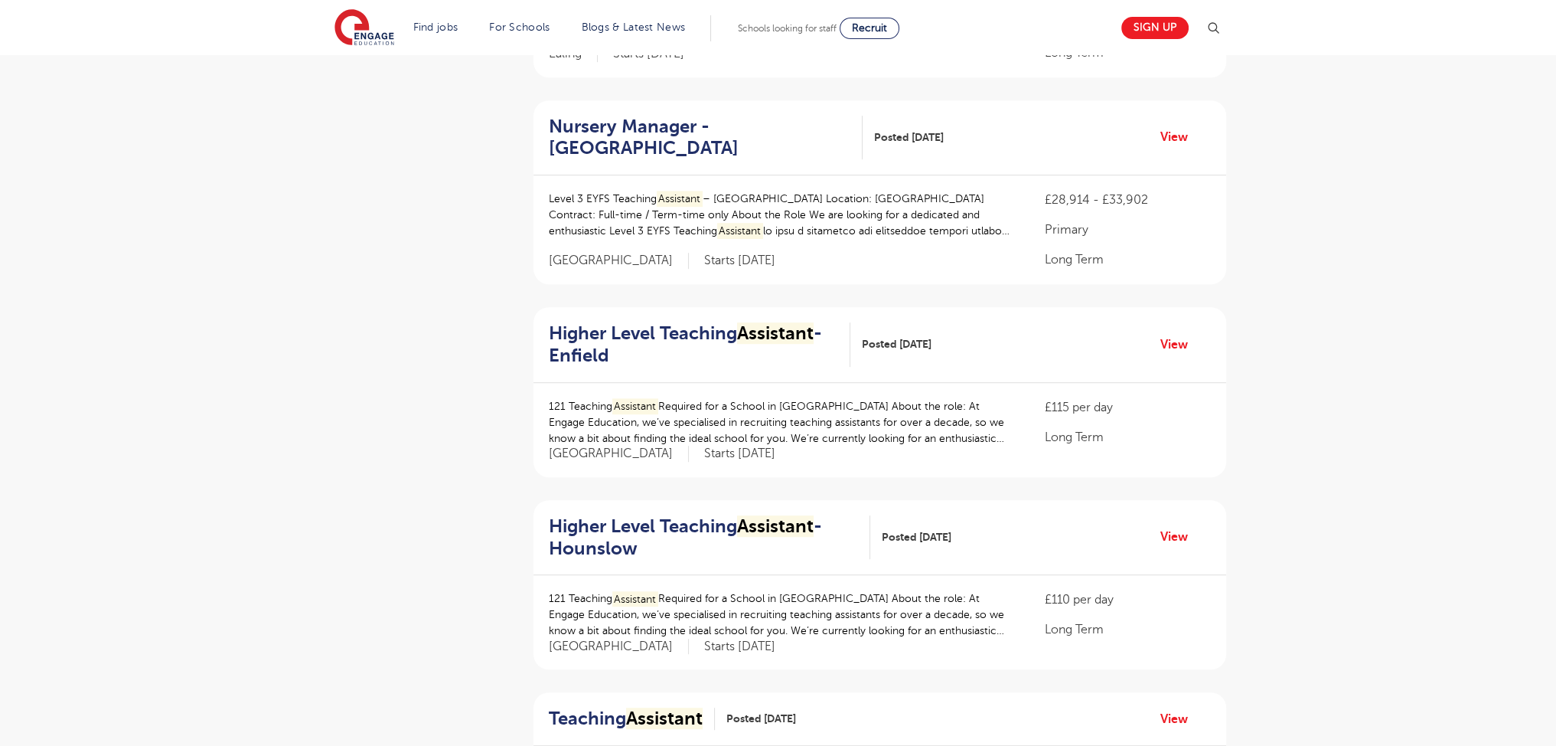
scroll to position [1907, 0]
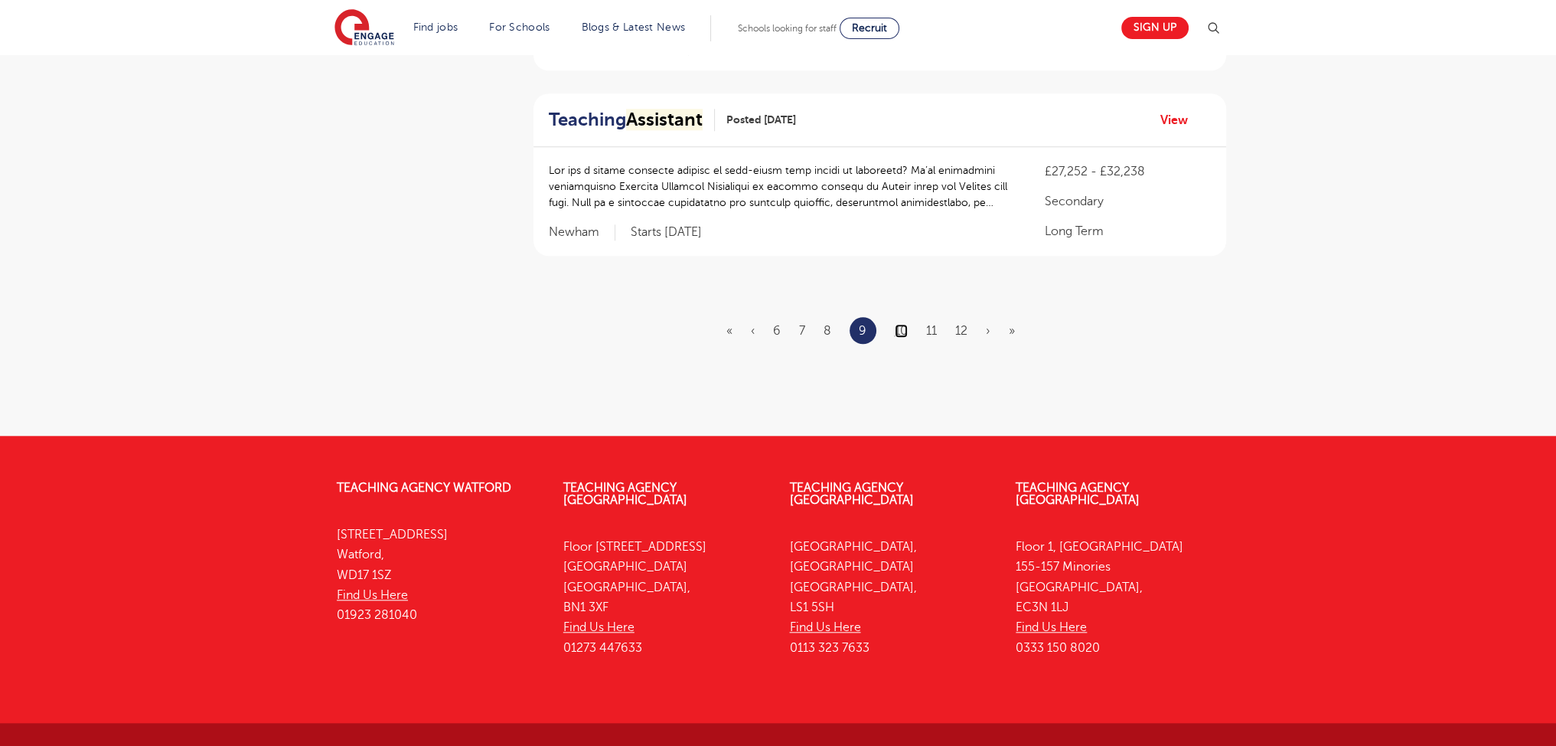
click at [899, 324] on link "10" at bounding box center [901, 331] width 13 height 14
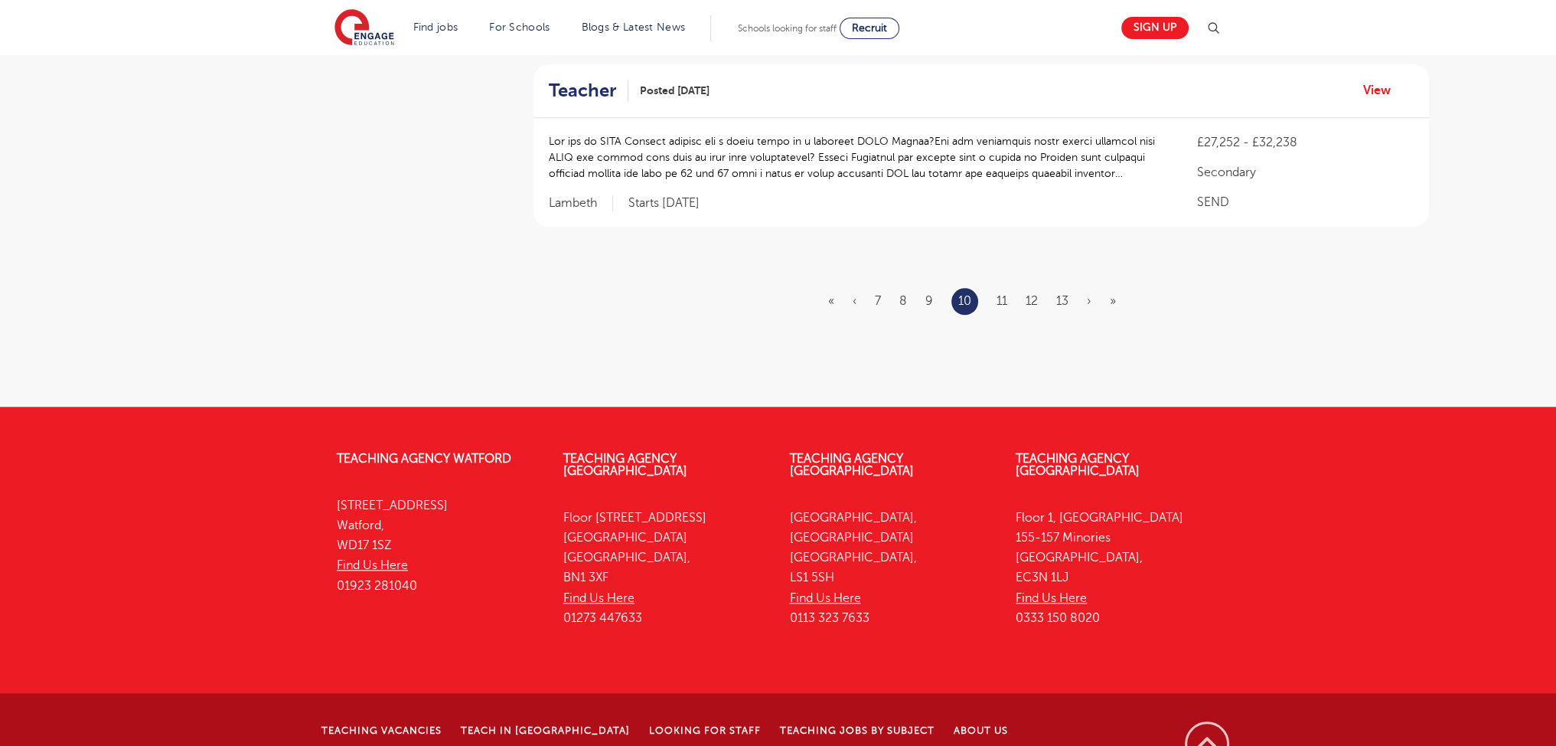
scroll to position [0, 0]
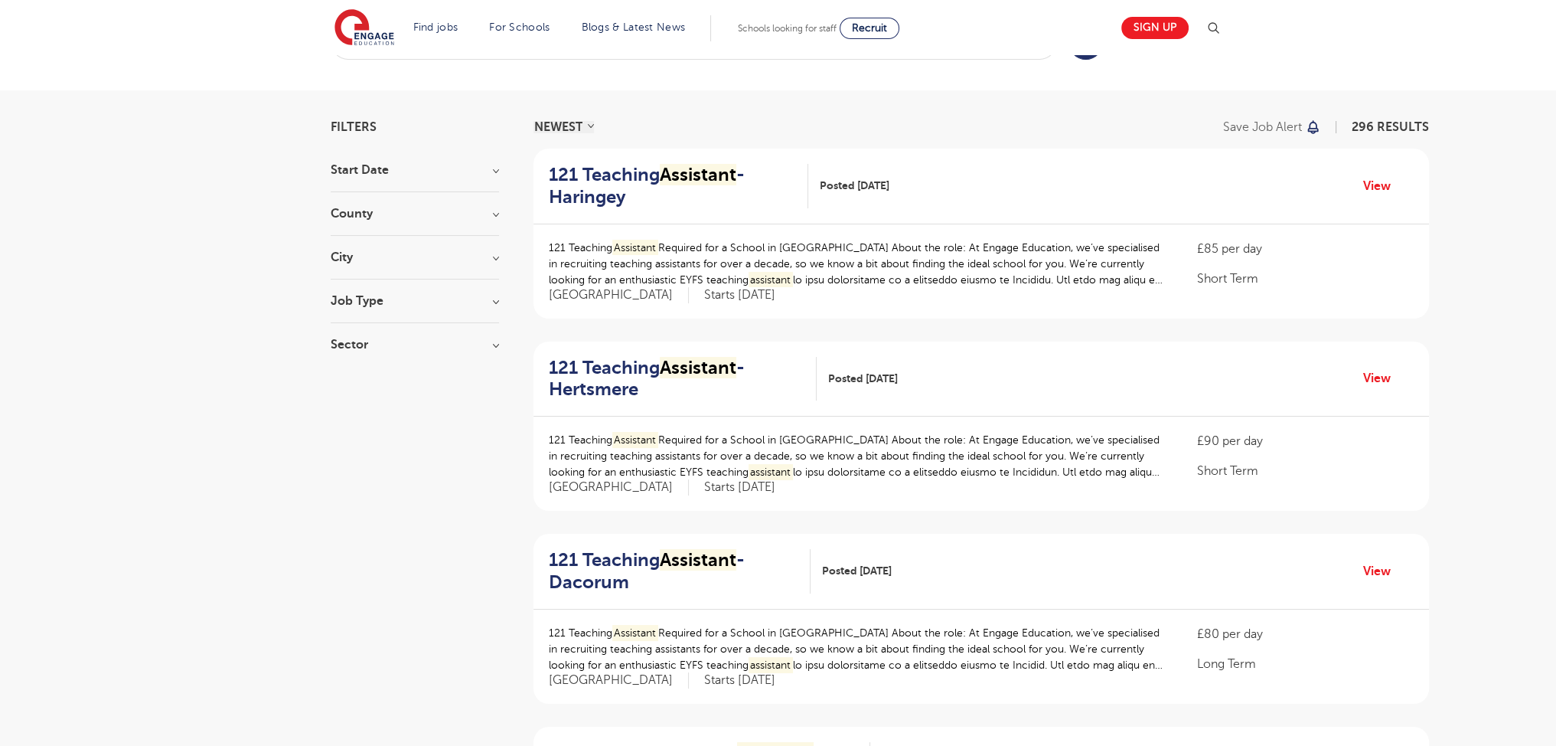
scroll to position [1944, 0]
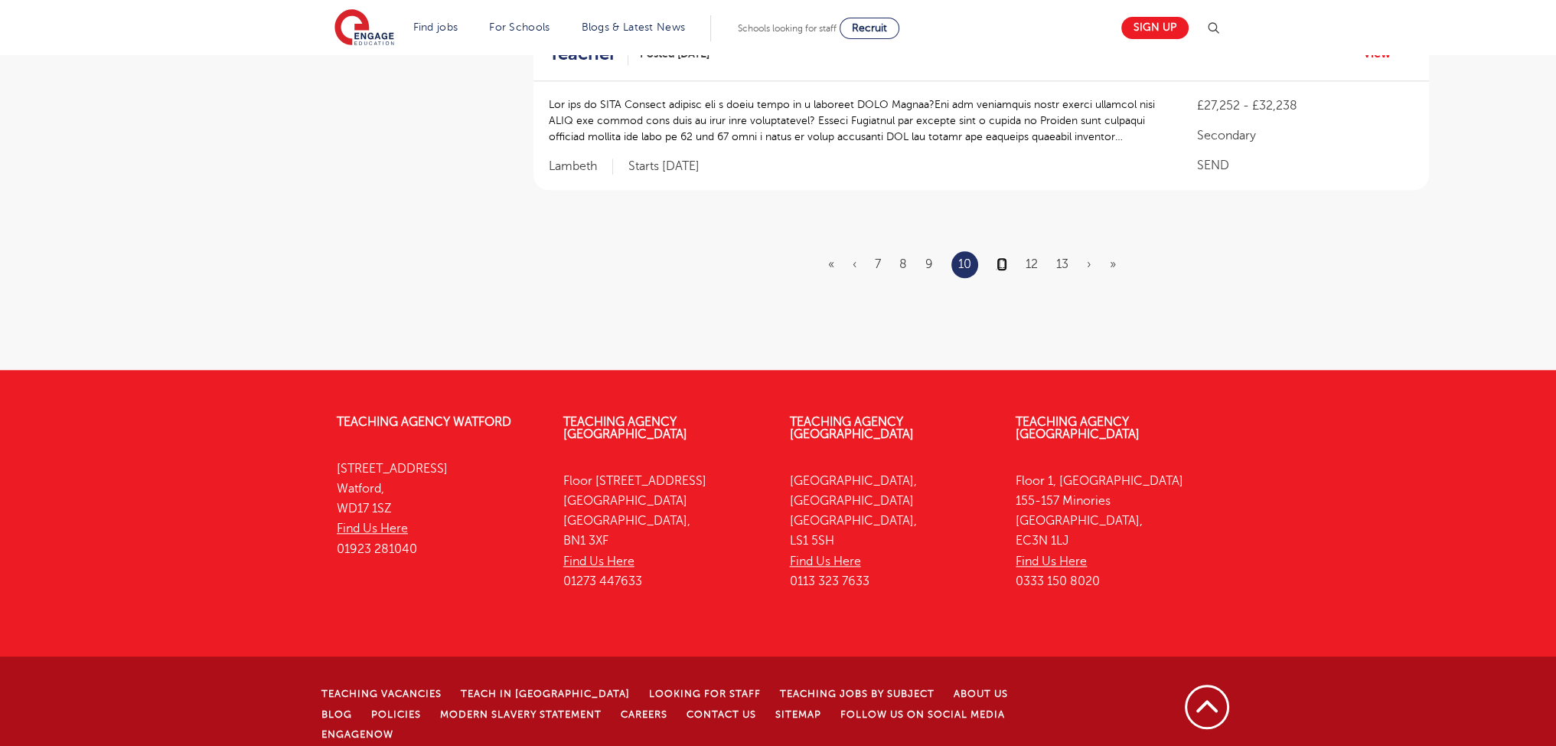
click at [1004, 257] on link "11" at bounding box center [1002, 264] width 11 height 14
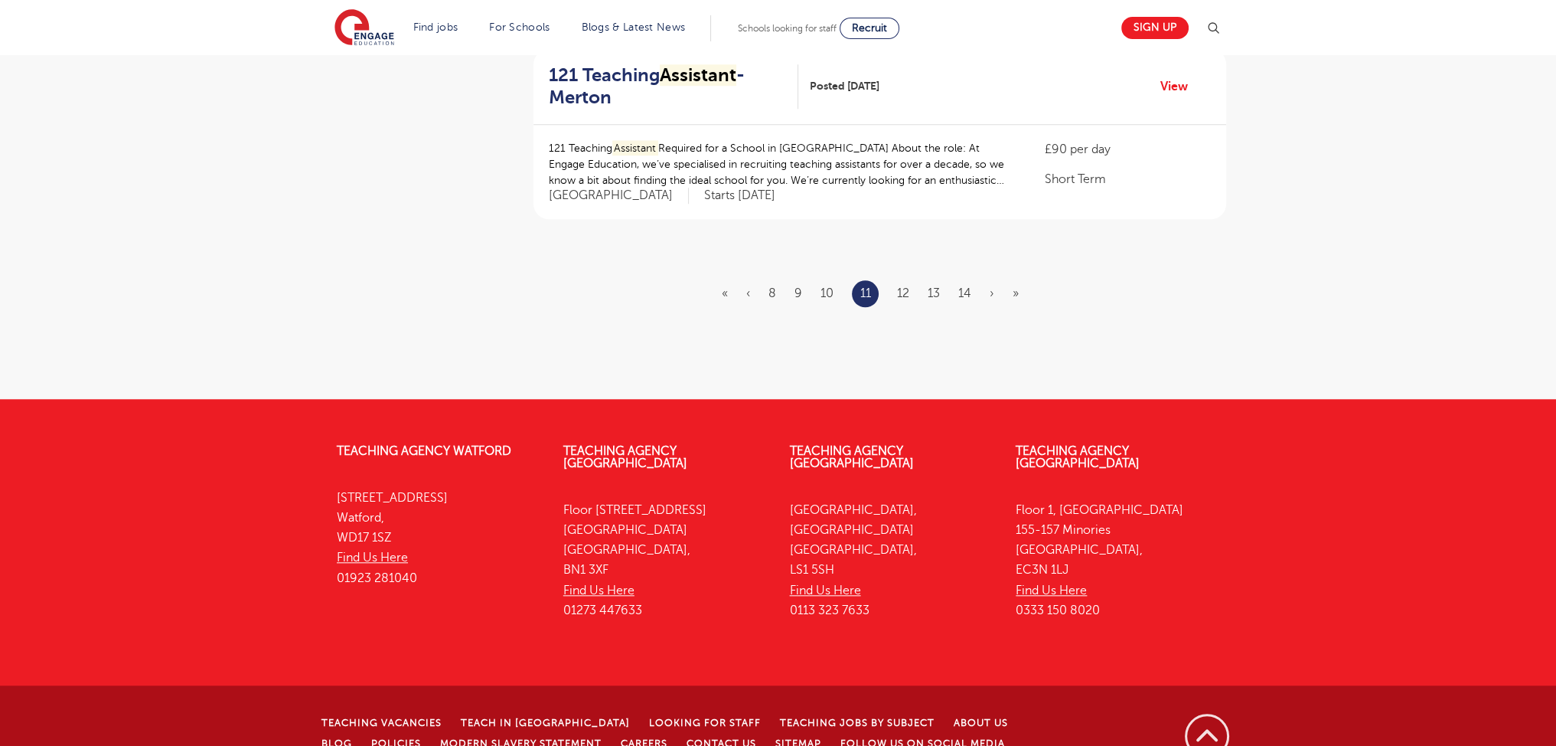
scroll to position [0, 0]
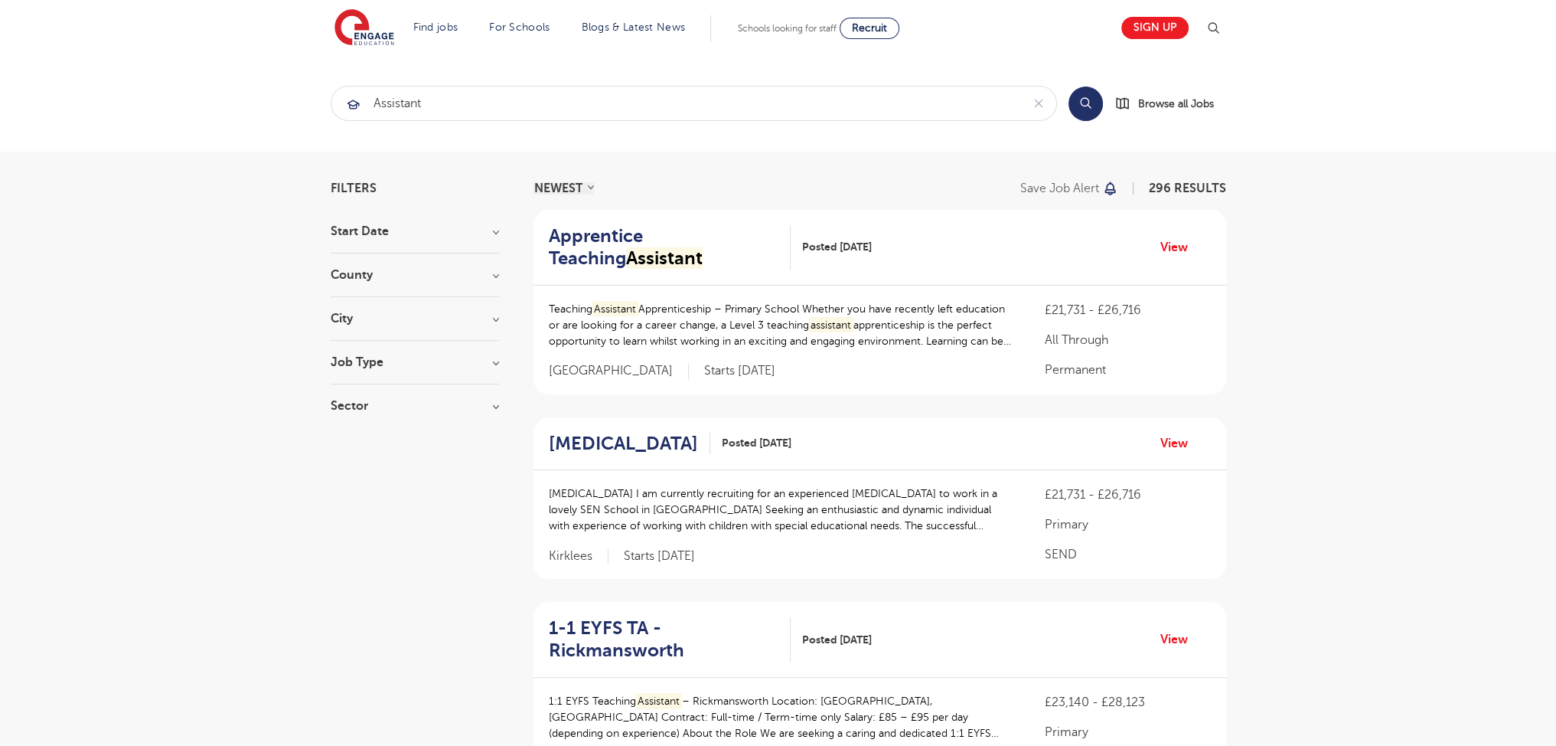
scroll to position [1996, 0]
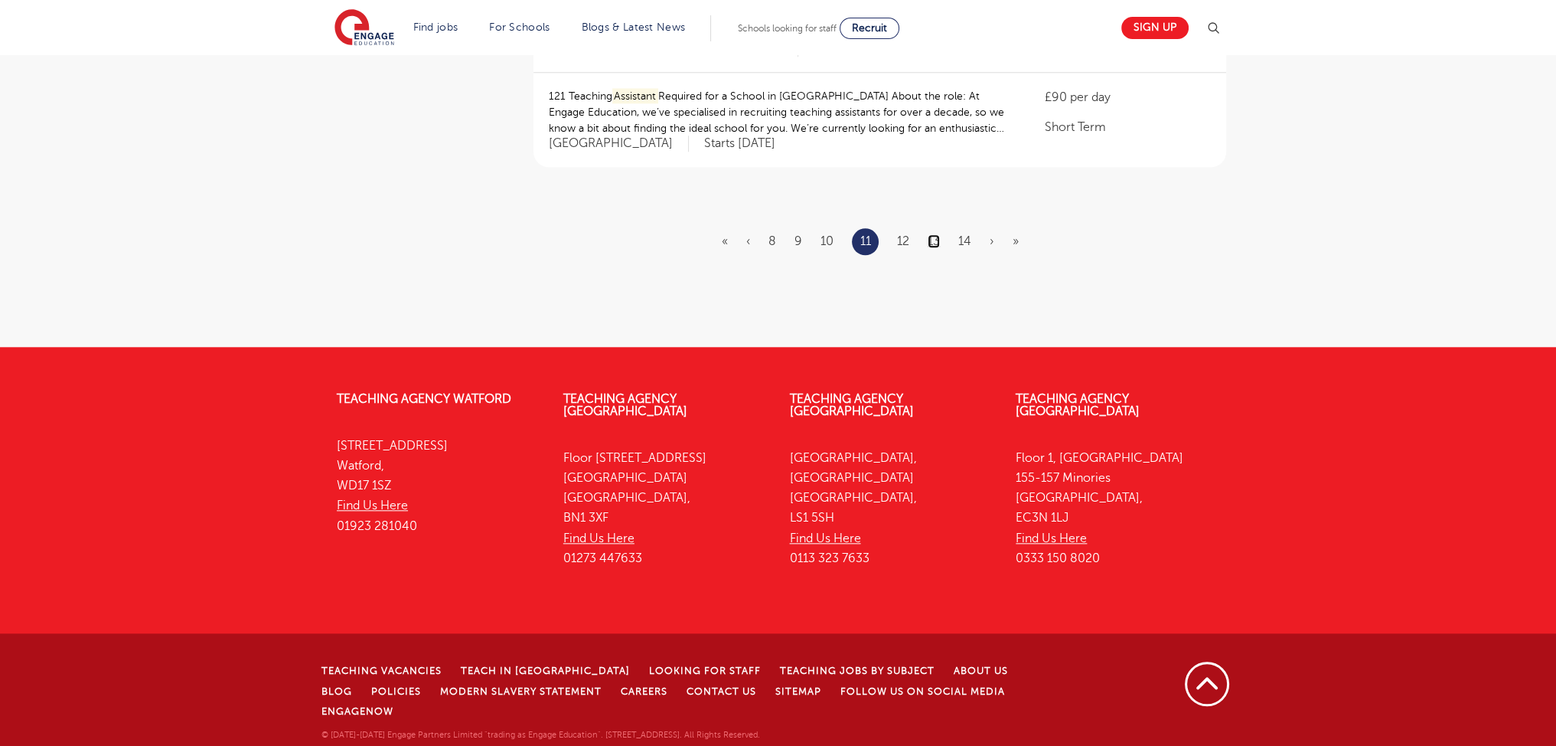
click at [934, 248] on link "13" at bounding box center [934, 241] width 12 height 14
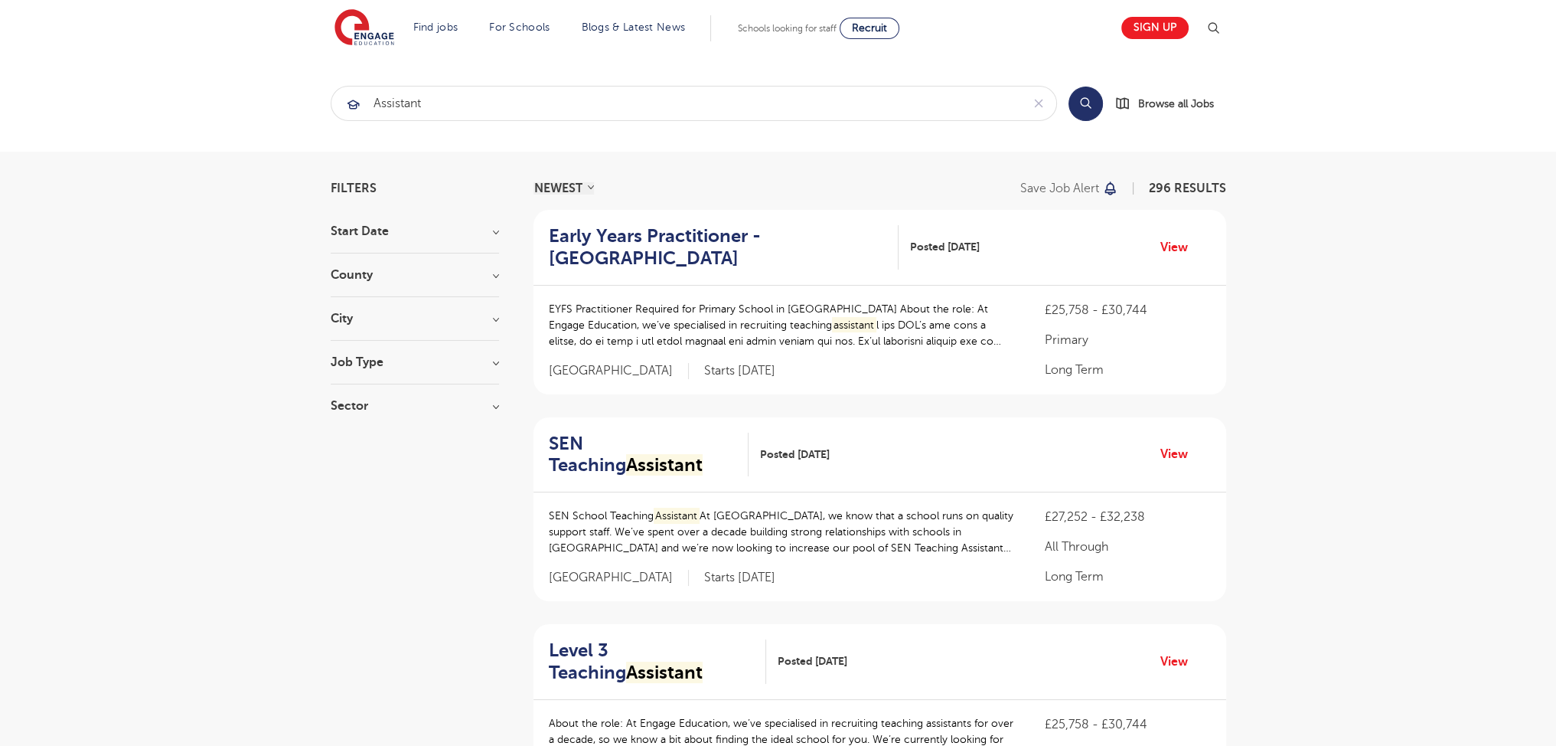
scroll to position [2010, 0]
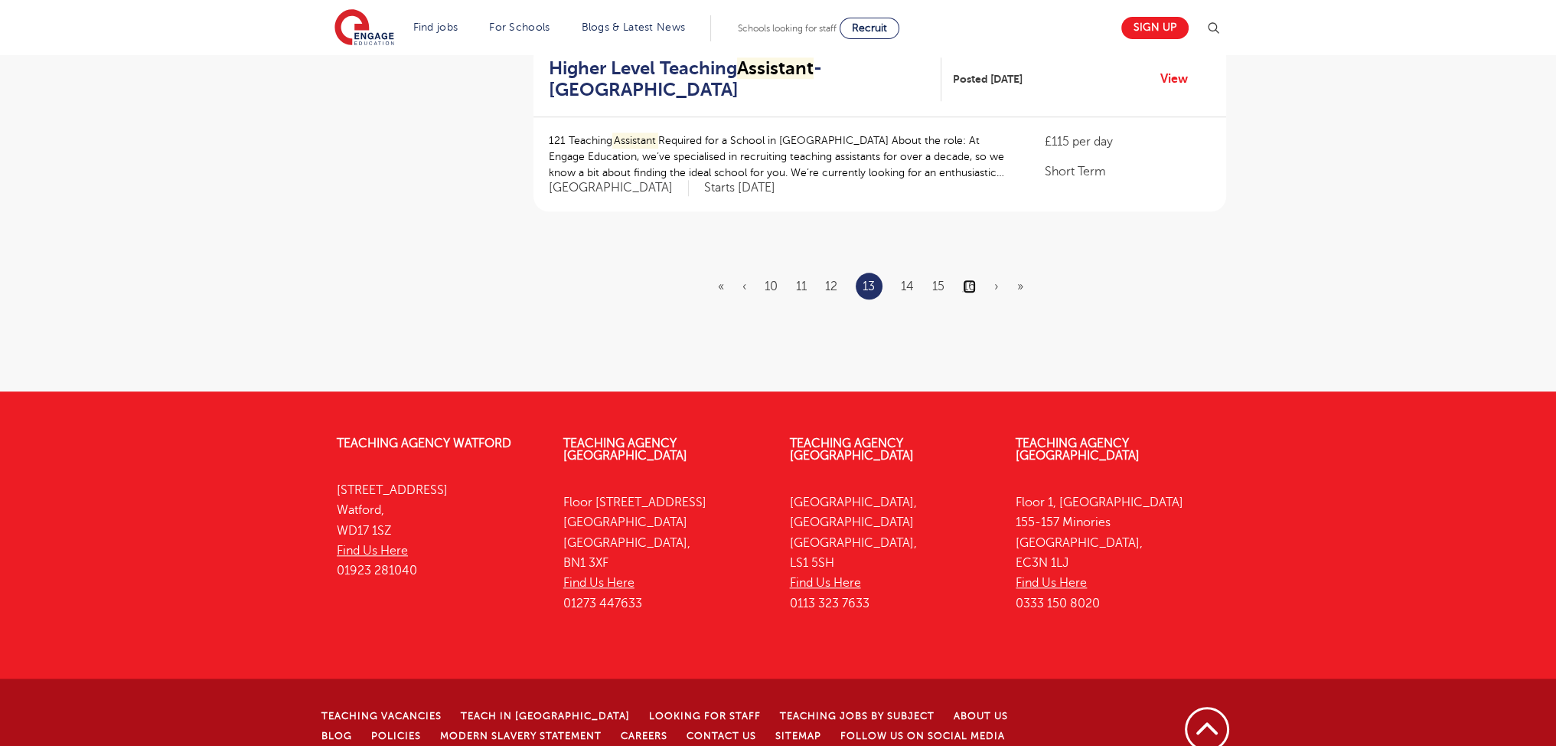
click at [971, 279] on link "16" at bounding box center [969, 286] width 13 height 14
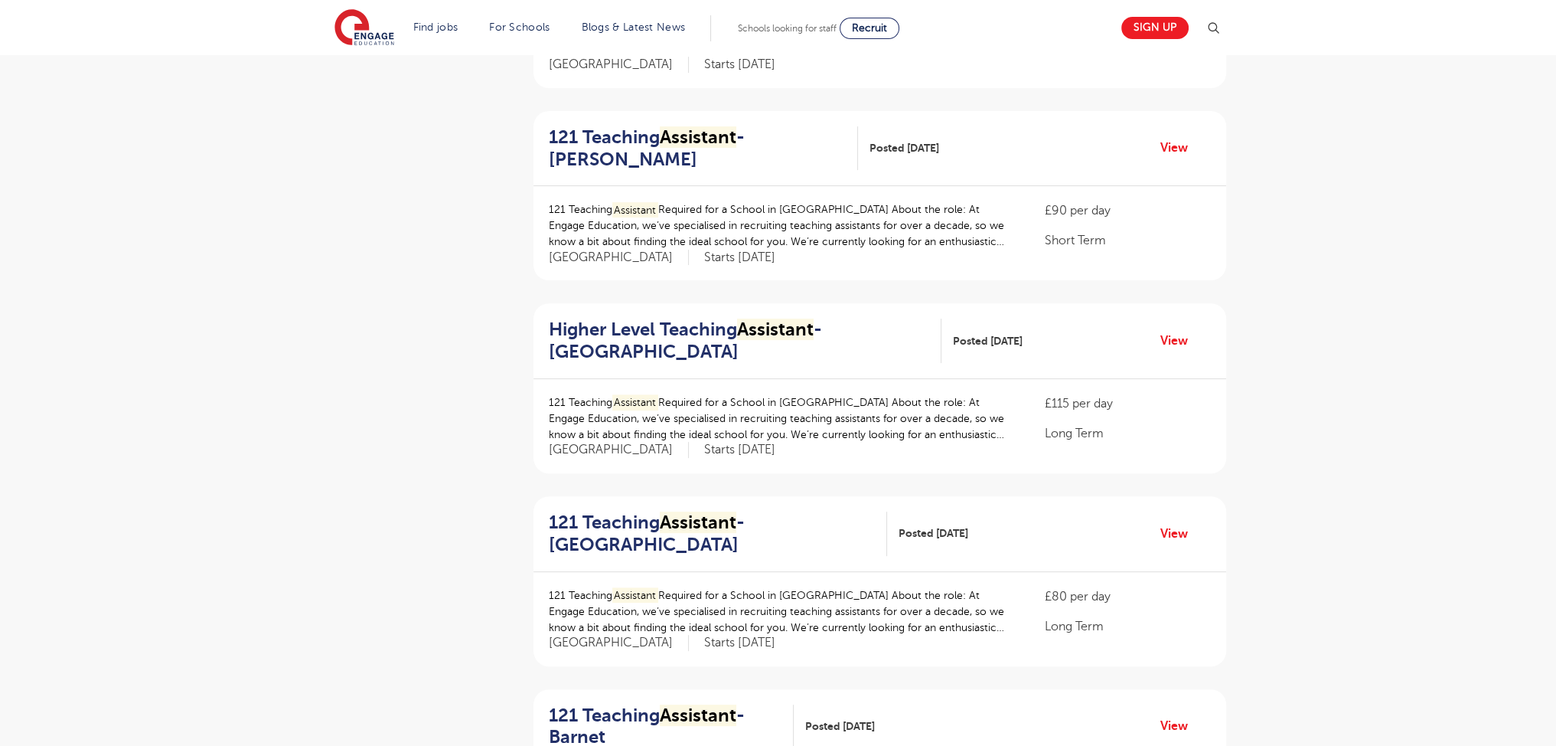
scroll to position [1924, 0]
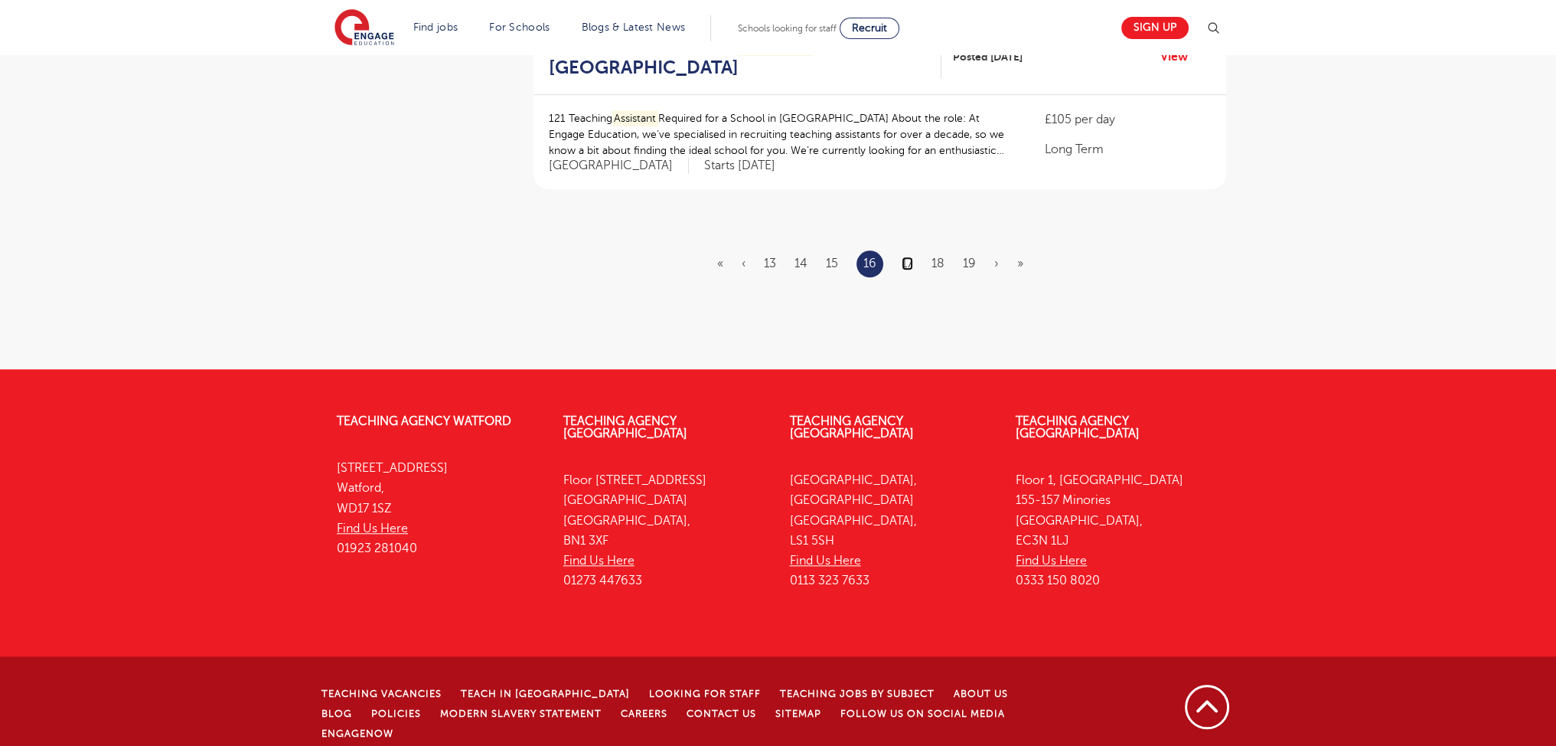
click at [908, 262] on link "17" at bounding box center [907, 263] width 11 height 14
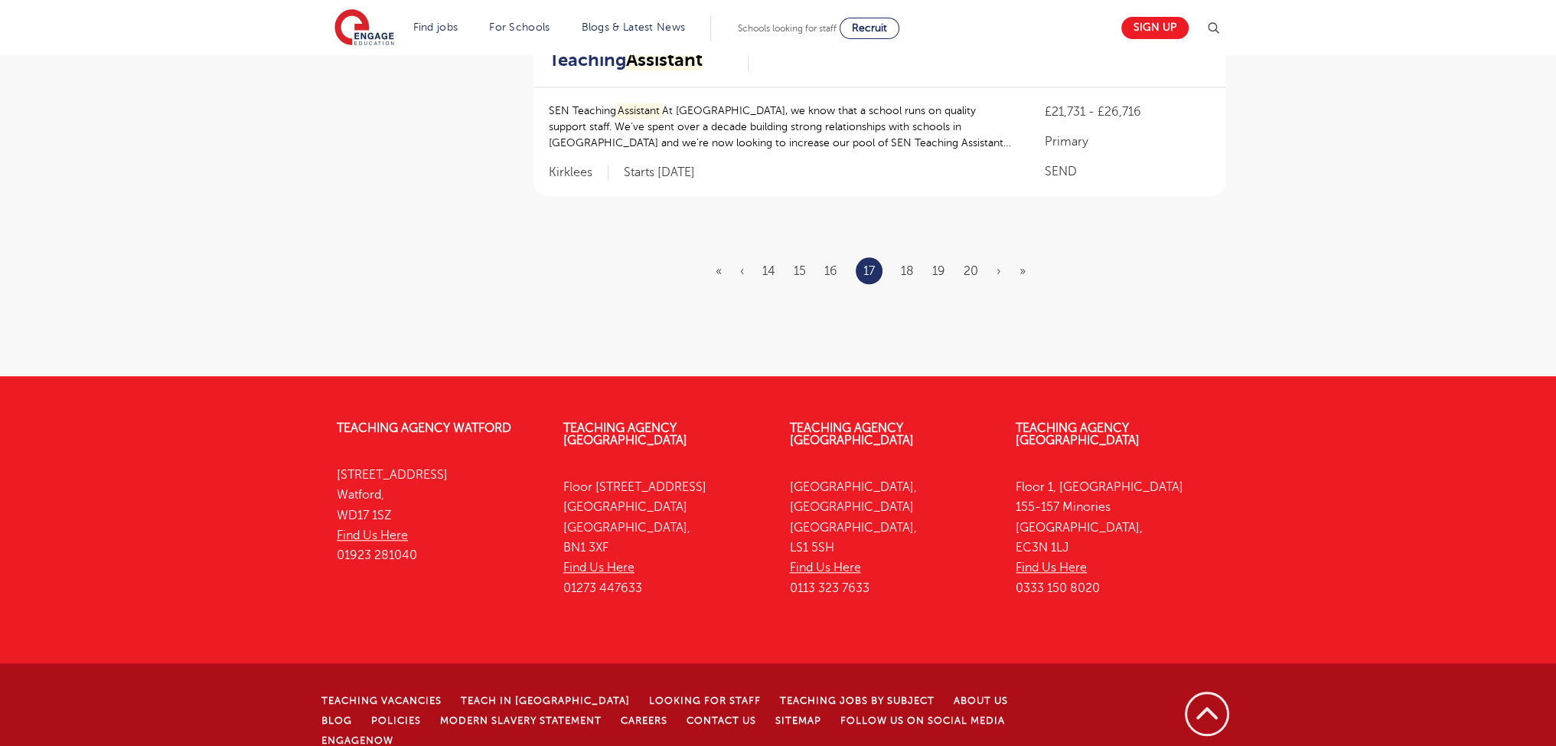
scroll to position [0, 0]
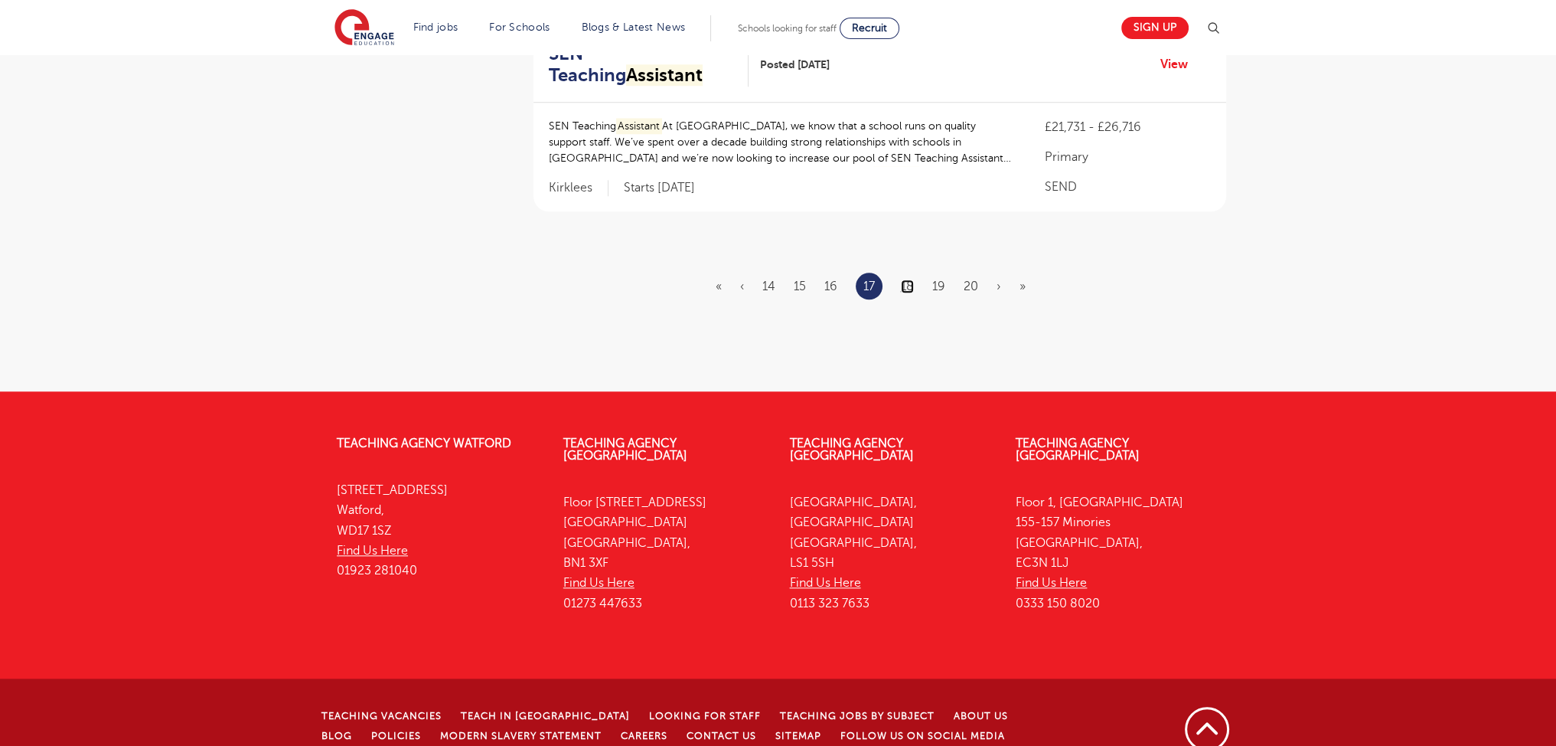
drag, startPoint x: 1567, startPoint y: 123, endPoint x: 913, endPoint y: 265, distance: 668.9
click at [964, 272] on ul "« ‹ 14 15 16 17 18 19 20 › »" at bounding box center [880, 285] width 328 height 27
click at [970, 276] on li "20" at bounding box center [971, 286] width 15 height 20
click at [971, 279] on link "20" at bounding box center [971, 286] width 15 height 14
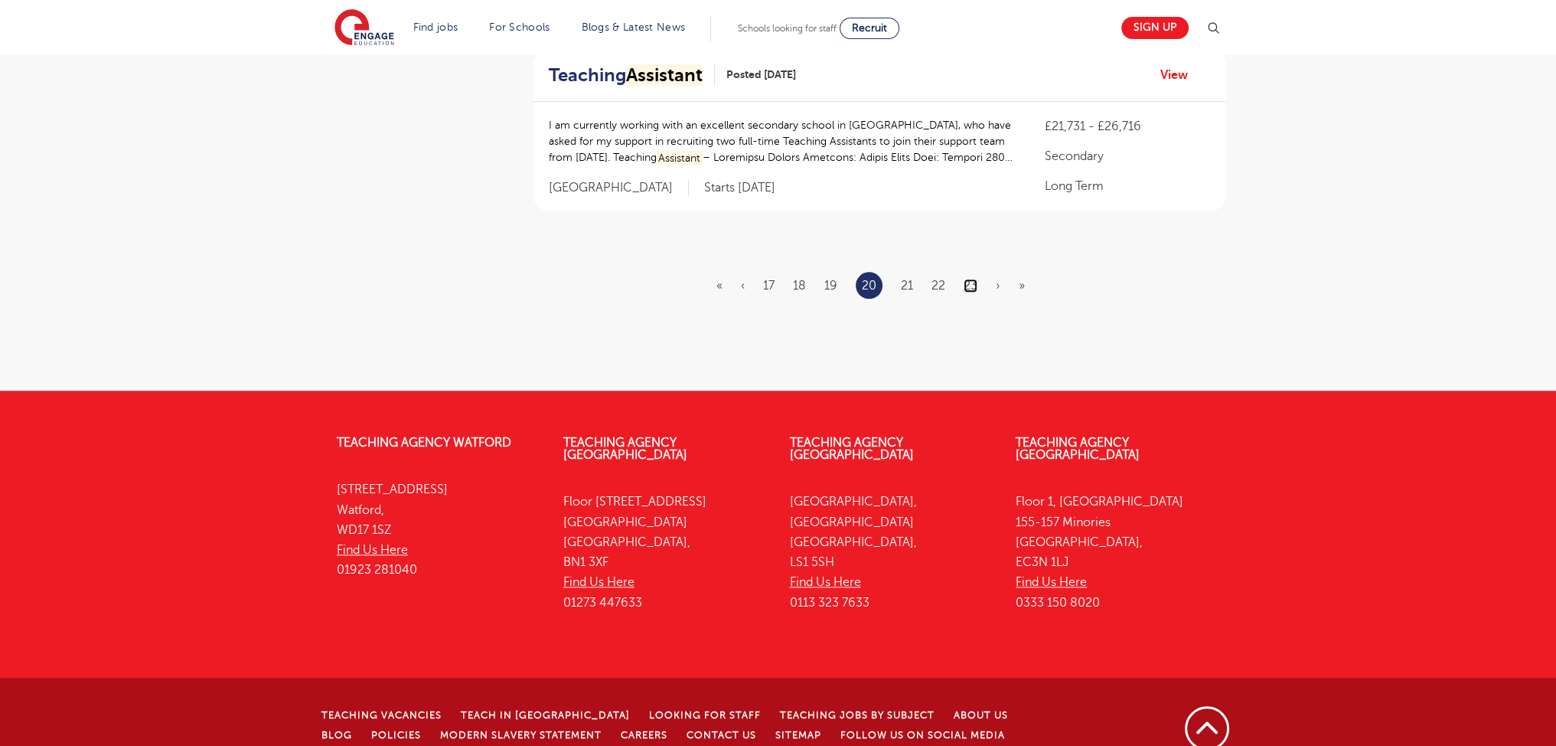
click at [970, 279] on link "23" at bounding box center [971, 286] width 14 height 14
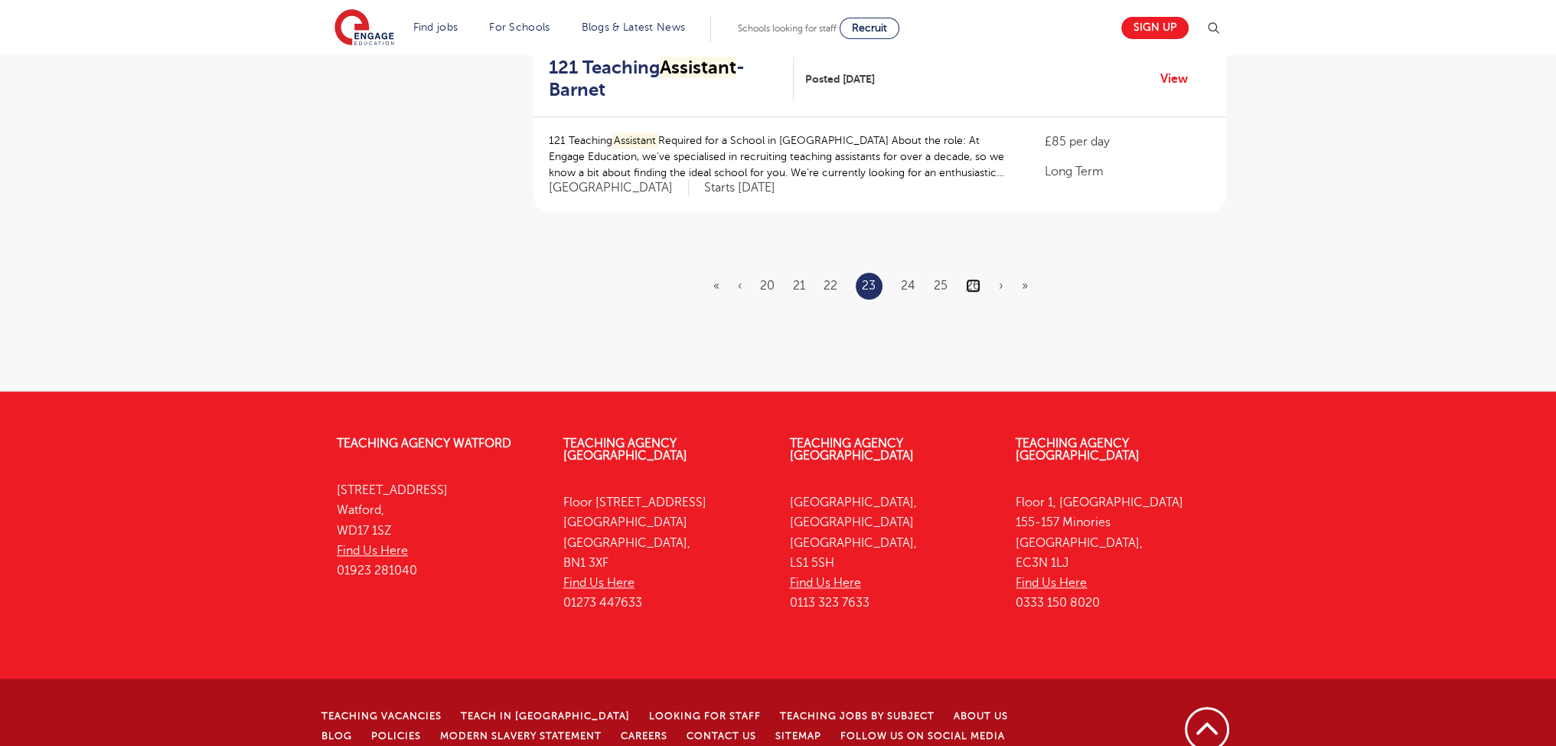
click at [979, 279] on link "26" at bounding box center [973, 286] width 15 height 14
click at [965, 272] on ul "« ‹ 23 24 25 26 27 28 29 › »" at bounding box center [880, 285] width 334 height 27
click at [974, 279] on link "29" at bounding box center [973, 286] width 15 height 14
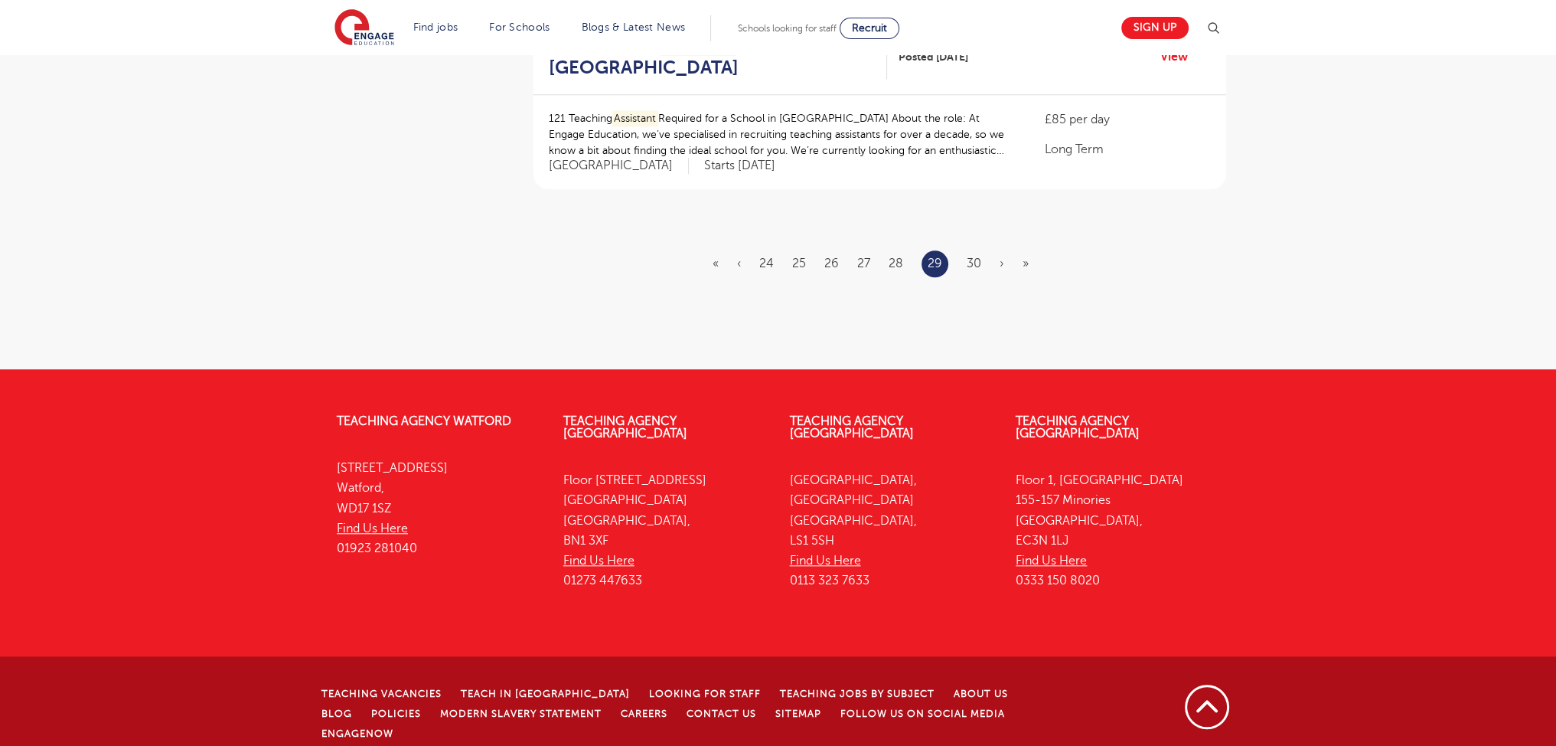
click at [981, 263] on ul "« ‹ 24 25 26 27 28 29 30 › »" at bounding box center [880, 263] width 335 height 27
click at [977, 256] on link "30" at bounding box center [974, 263] width 15 height 14
click at [964, 263] on link "30" at bounding box center [968, 263] width 15 height 20
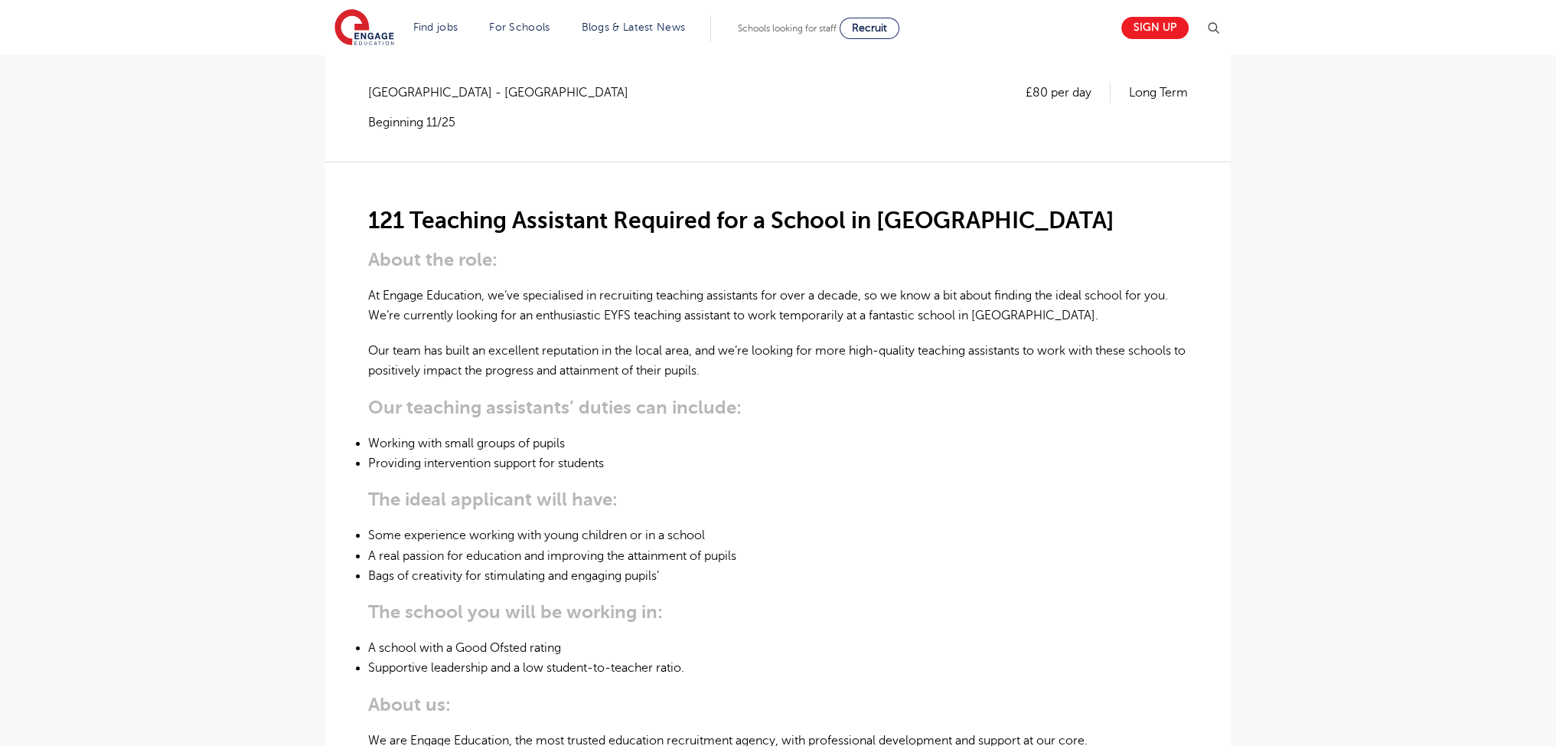
scroll to position [536, 0]
